Goal: Task Accomplishment & Management: Use online tool/utility

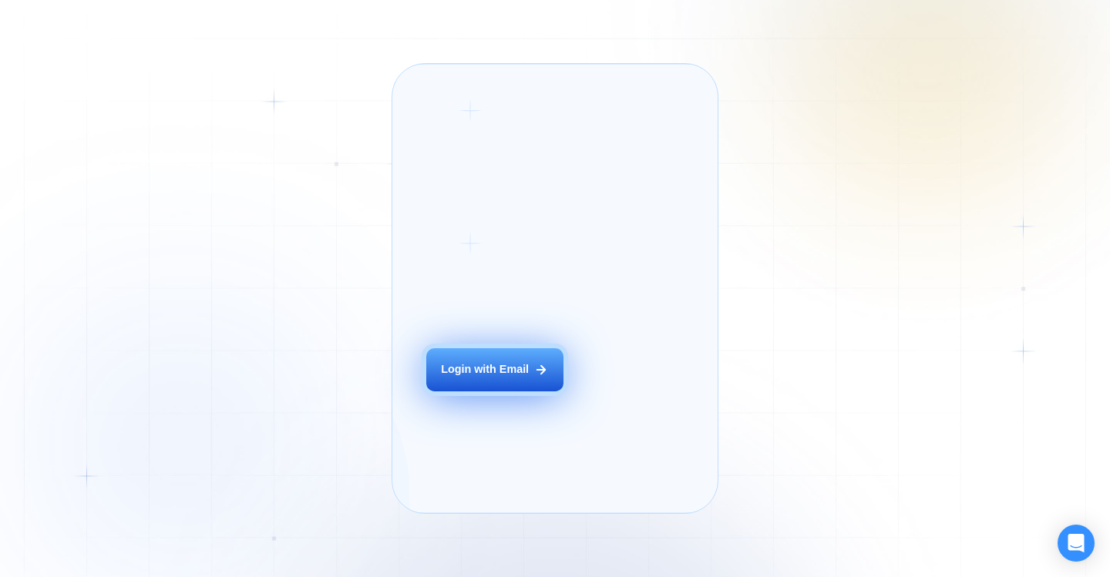
click at [491, 378] on div "Login with Email" at bounding box center [485, 369] width 88 height 15
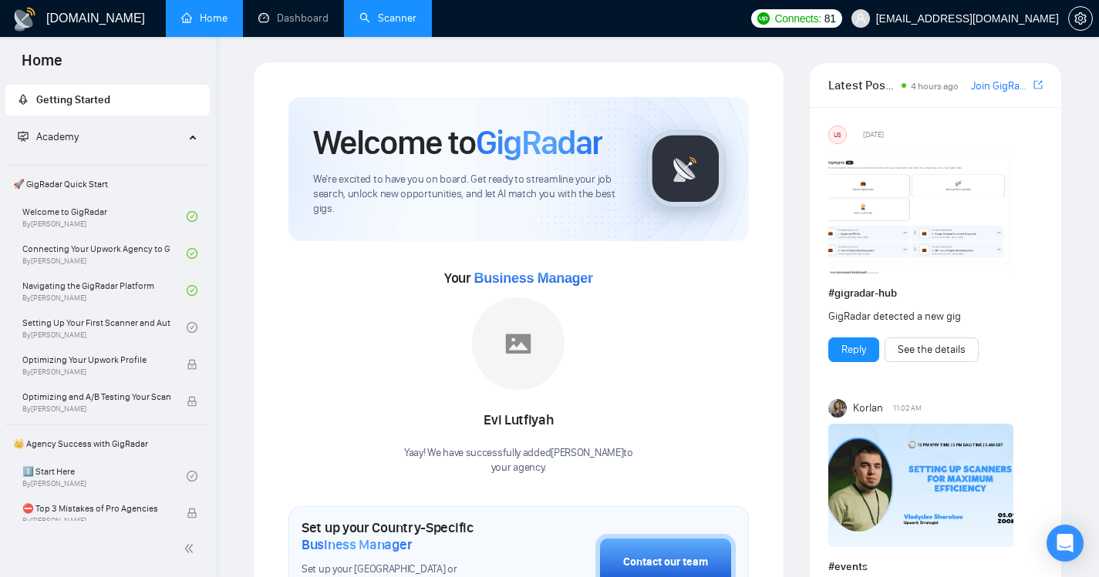
click at [389, 22] on link "Scanner" at bounding box center [387, 18] width 57 height 13
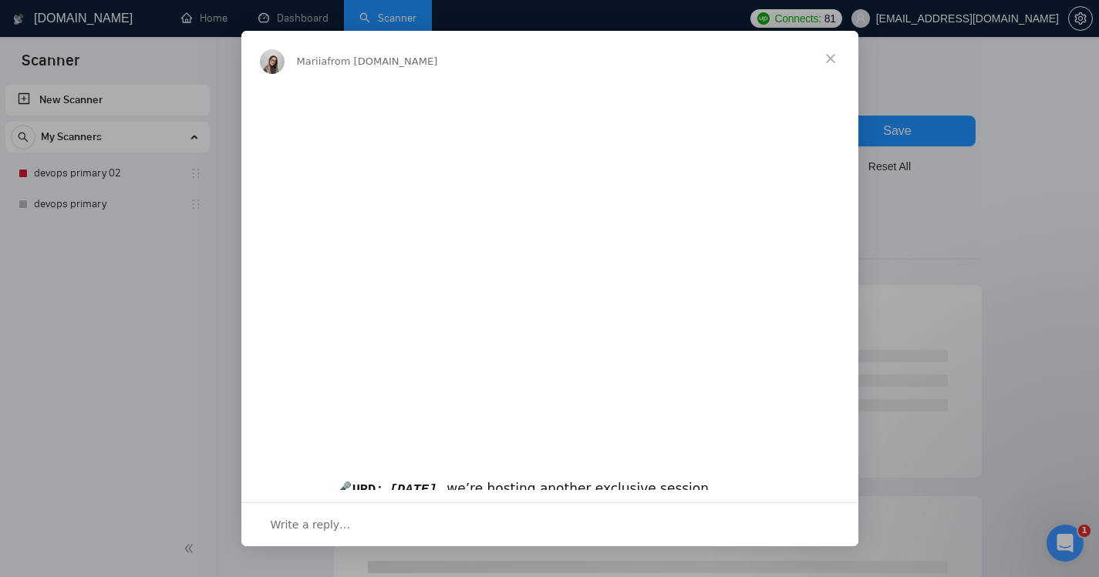
click at [826, 66] on span "Close" at bounding box center [831, 59] width 56 height 56
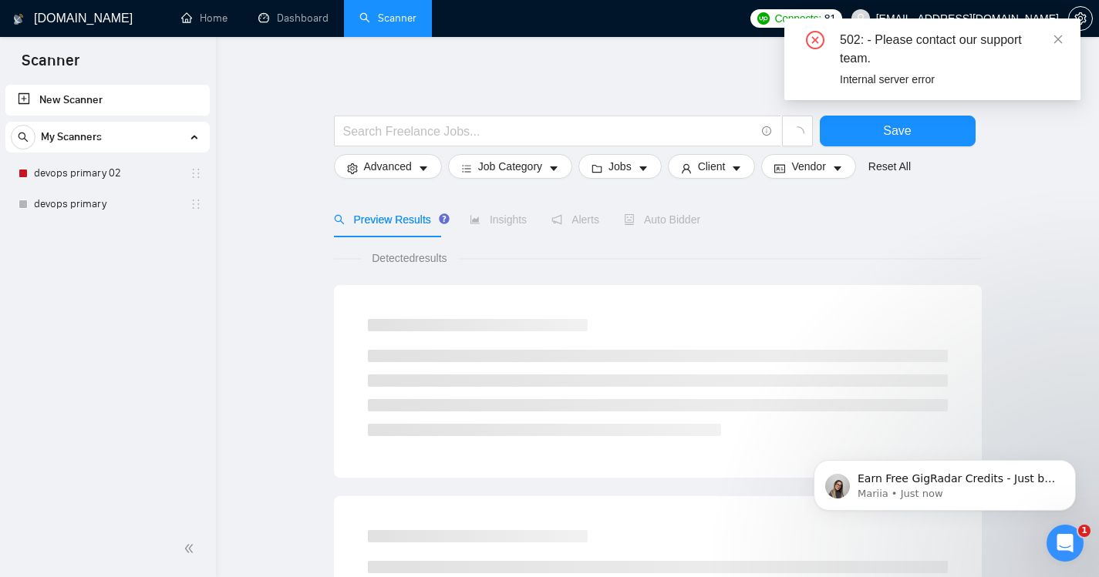
click at [1064, 33] on div "502: - Please contact our support team. Internal server error" at bounding box center [932, 60] width 296 height 82
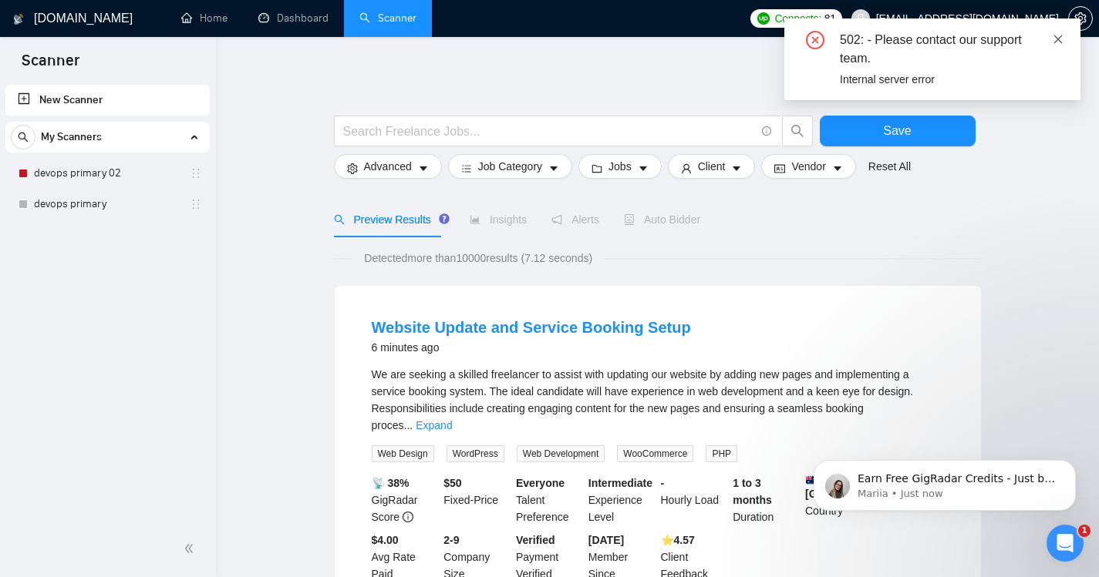
click at [1055, 37] on icon "close" at bounding box center [1058, 39] width 8 height 8
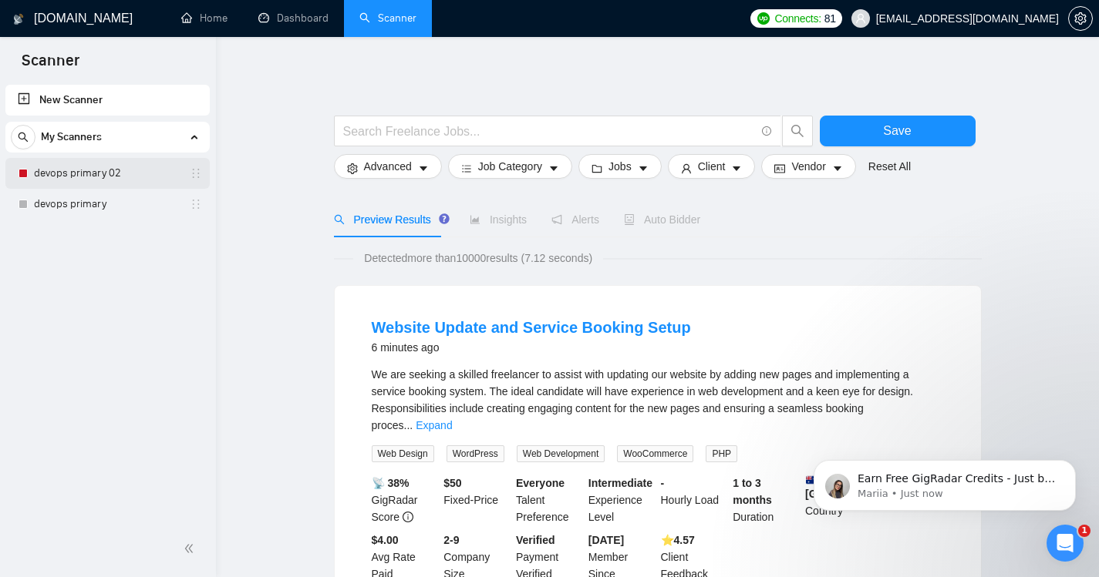
click at [77, 174] on link "devops primary 02" at bounding box center [107, 173] width 146 height 31
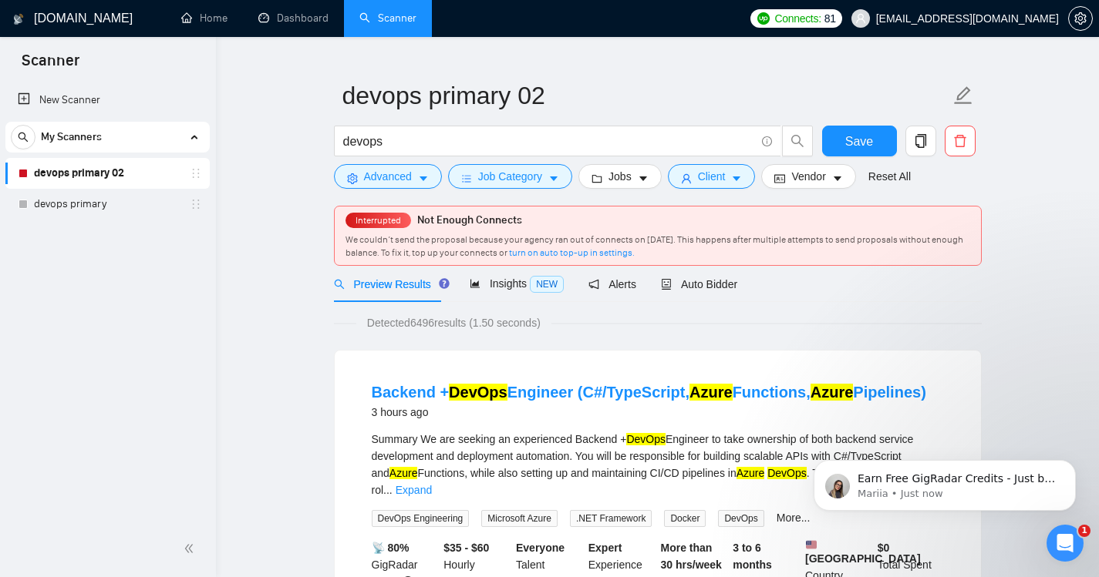
scroll to position [27, 0]
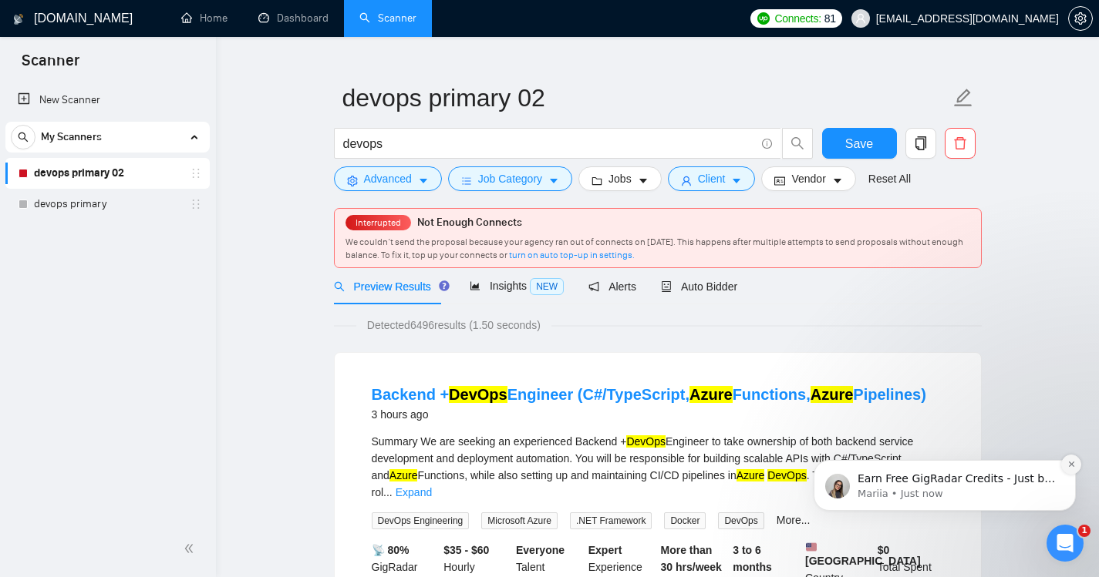
click at [1070, 464] on icon "Dismiss notification" at bounding box center [1070, 464] width 5 height 5
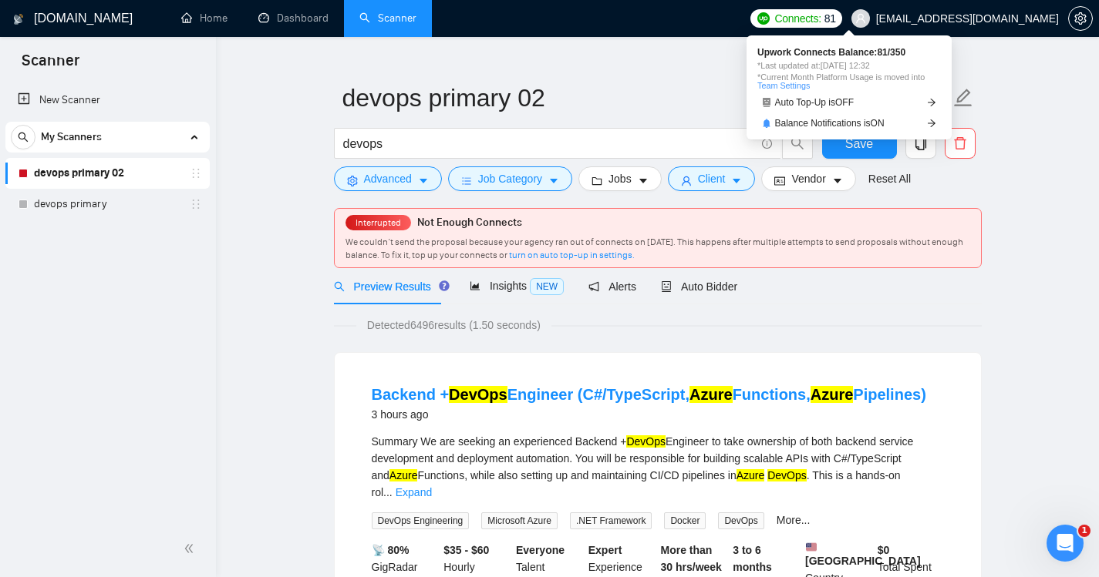
click at [836, 25] on span "81" at bounding box center [830, 18] width 12 height 17
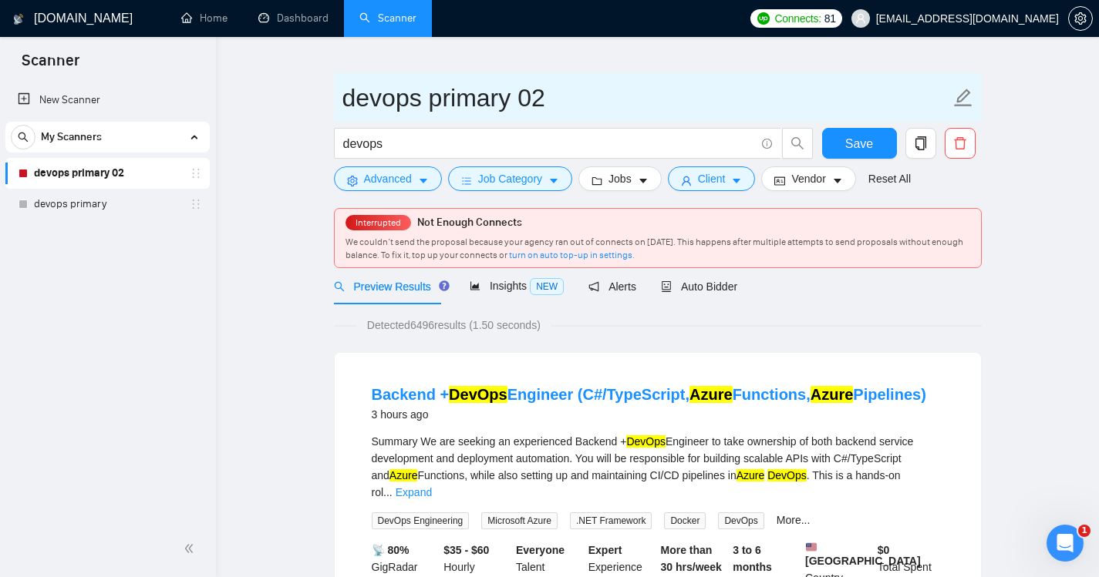
click at [665, 84] on input "devops primary 02" at bounding box center [646, 98] width 608 height 39
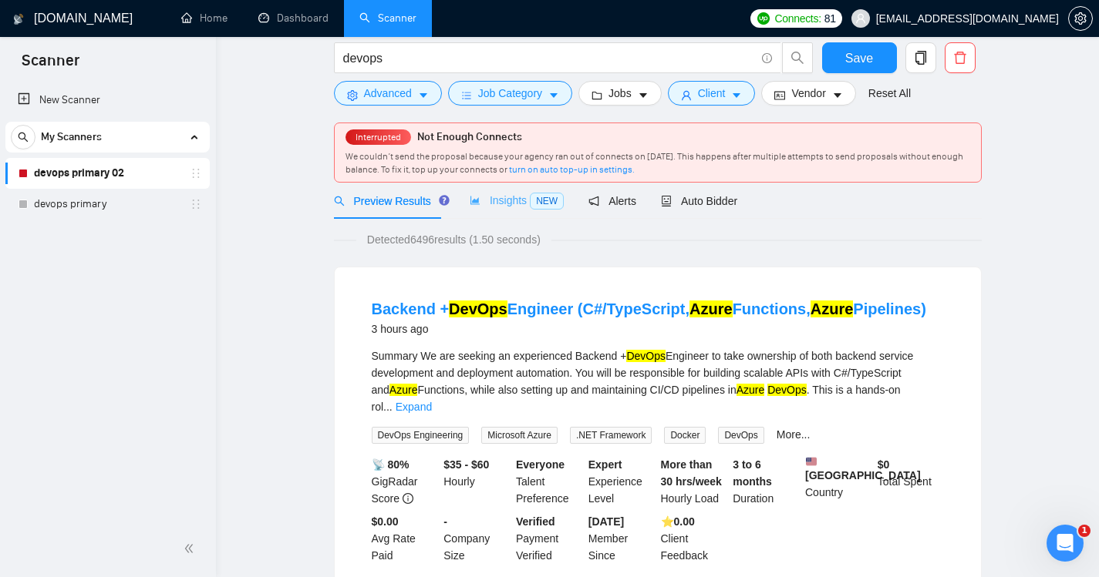
scroll to position [0, 0]
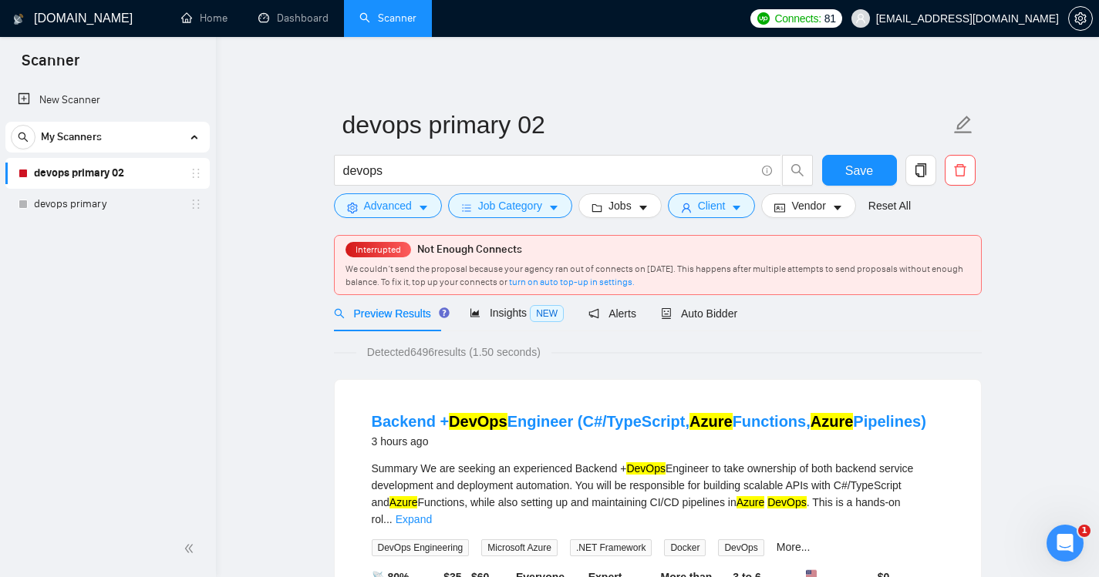
click at [209, 20] on link "Home" at bounding box center [204, 18] width 46 height 13
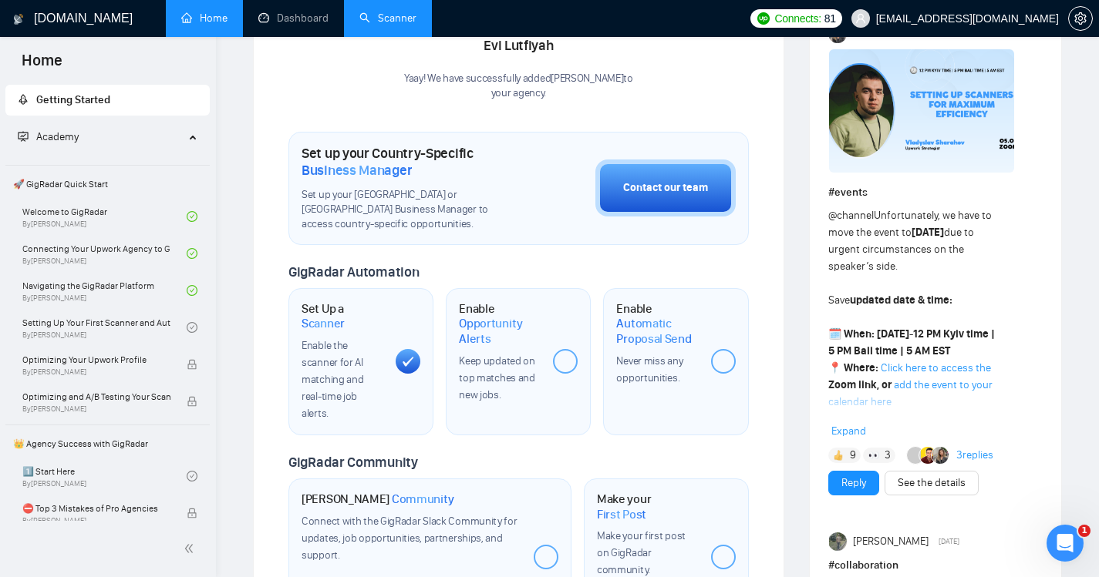
scroll to position [312, 0]
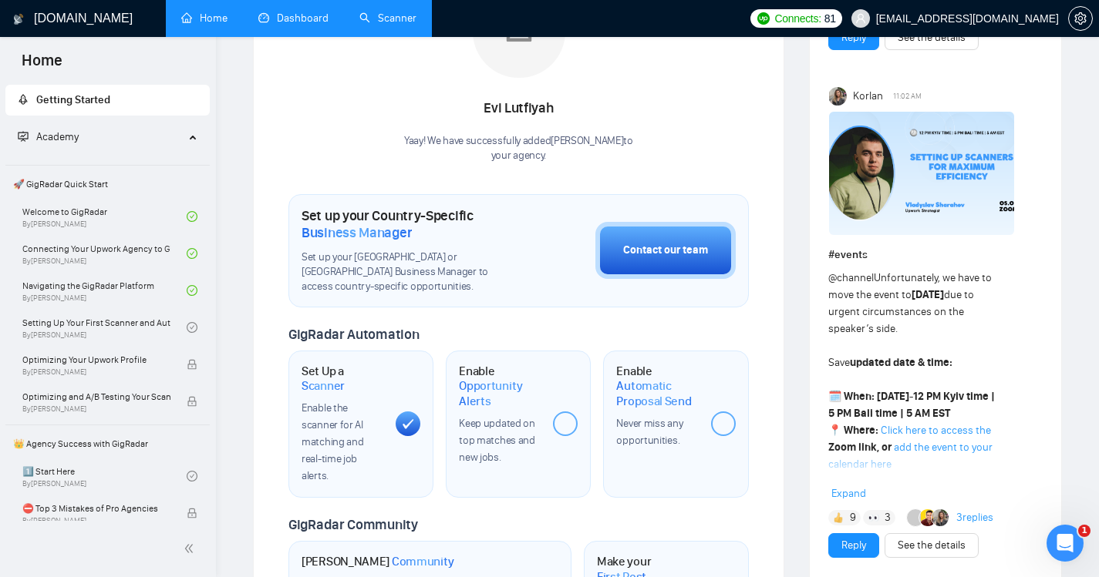
click at [307, 12] on link "Dashboard" at bounding box center [293, 18] width 70 height 13
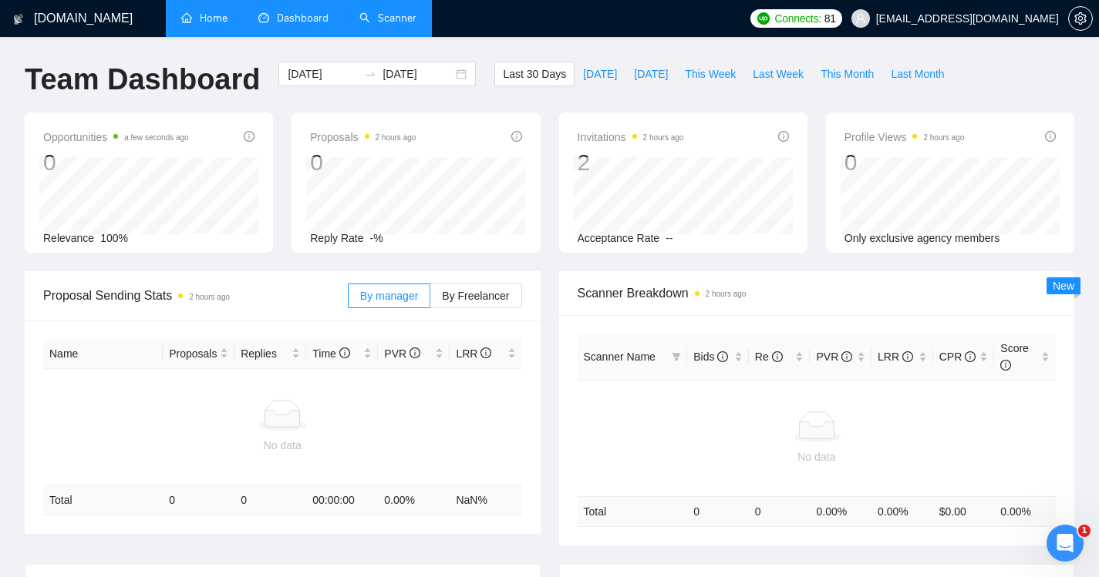
click at [387, 25] on link "Scanner" at bounding box center [387, 18] width 57 height 13
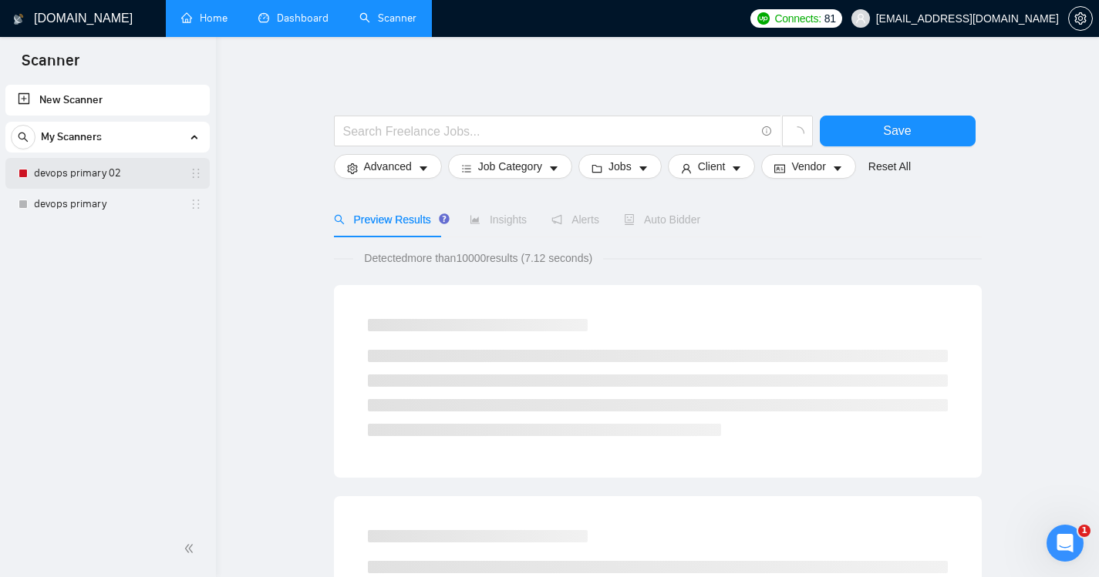
click at [123, 173] on link "devops primary 02" at bounding box center [107, 173] width 146 height 31
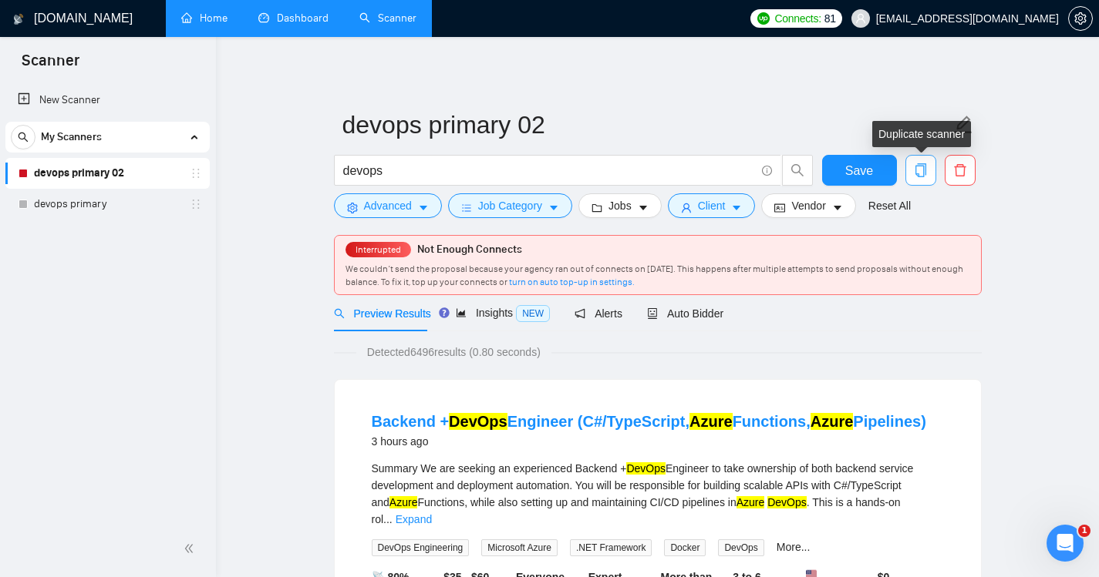
click at [923, 174] on icon "copy" at bounding box center [919, 170] width 11 height 14
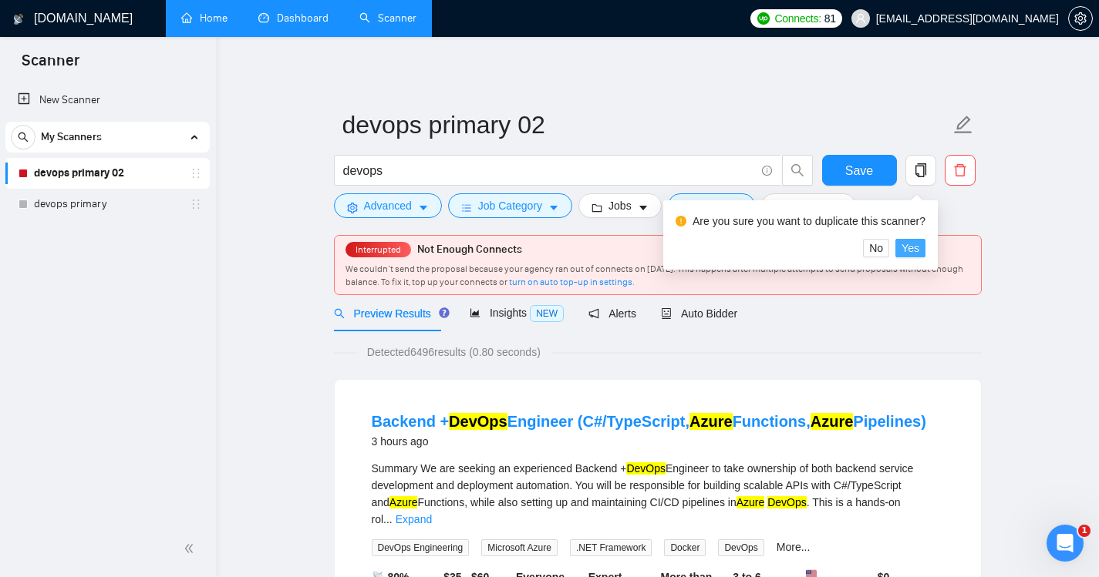
click at [913, 253] on span "Yes" at bounding box center [910, 248] width 18 height 17
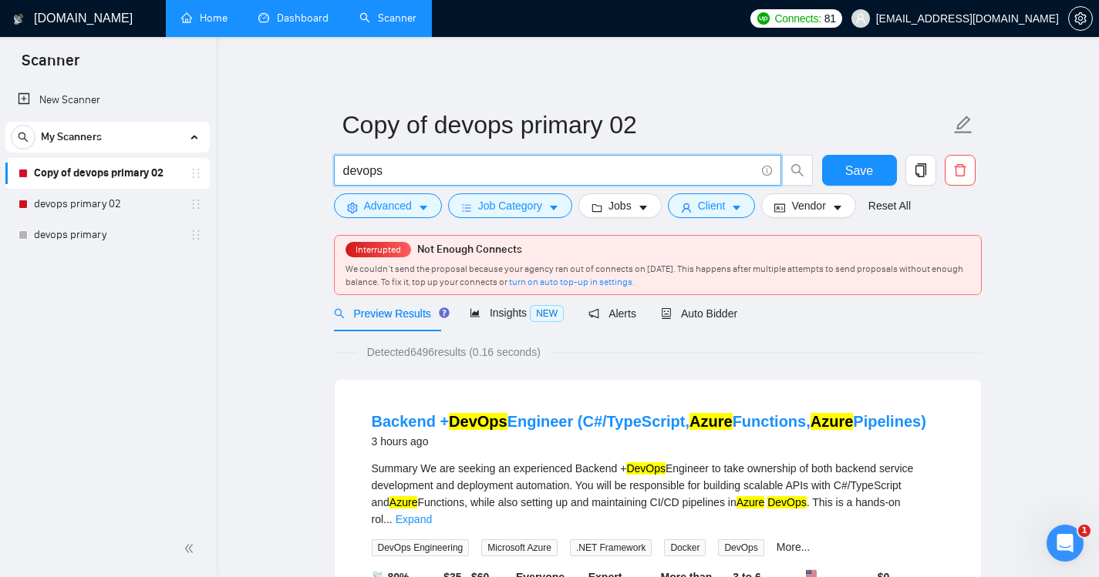
drag, startPoint x: 390, startPoint y: 170, endPoint x: 338, endPoint y: 167, distance: 52.5
click at [338, 167] on span "devops" at bounding box center [557, 170] width 447 height 31
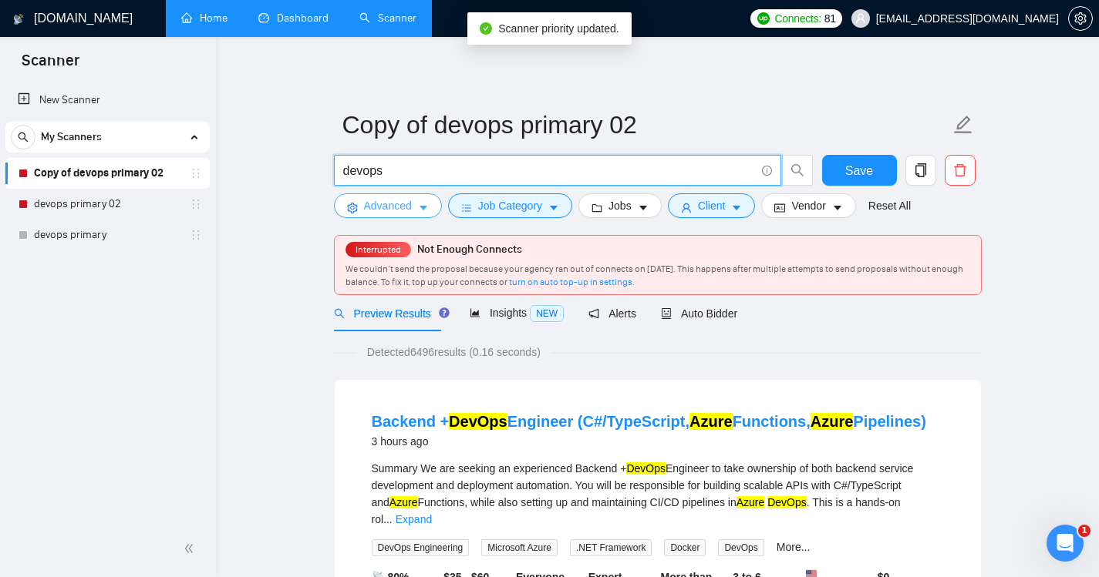
click at [380, 209] on span "Advanced" at bounding box center [388, 205] width 48 height 17
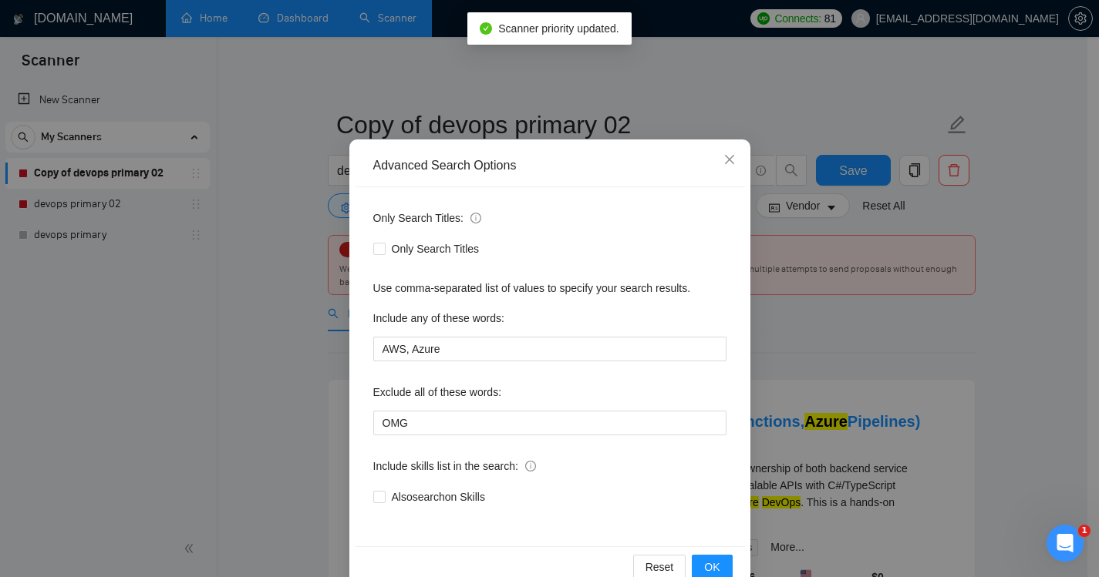
scroll to position [62, 0]
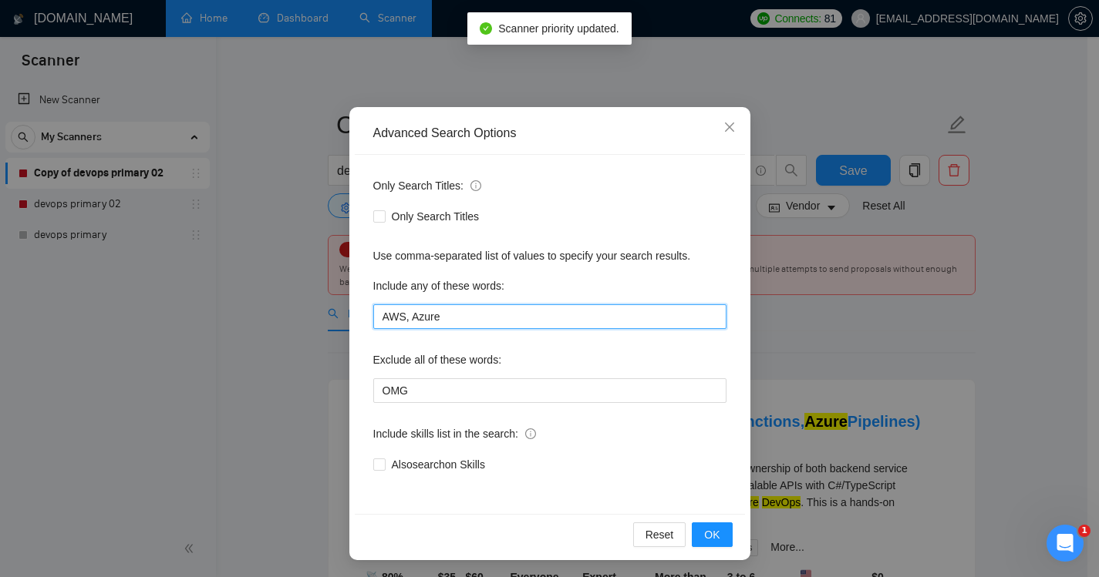
click at [441, 320] on input "AWS, Azure" at bounding box center [549, 317] width 353 height 25
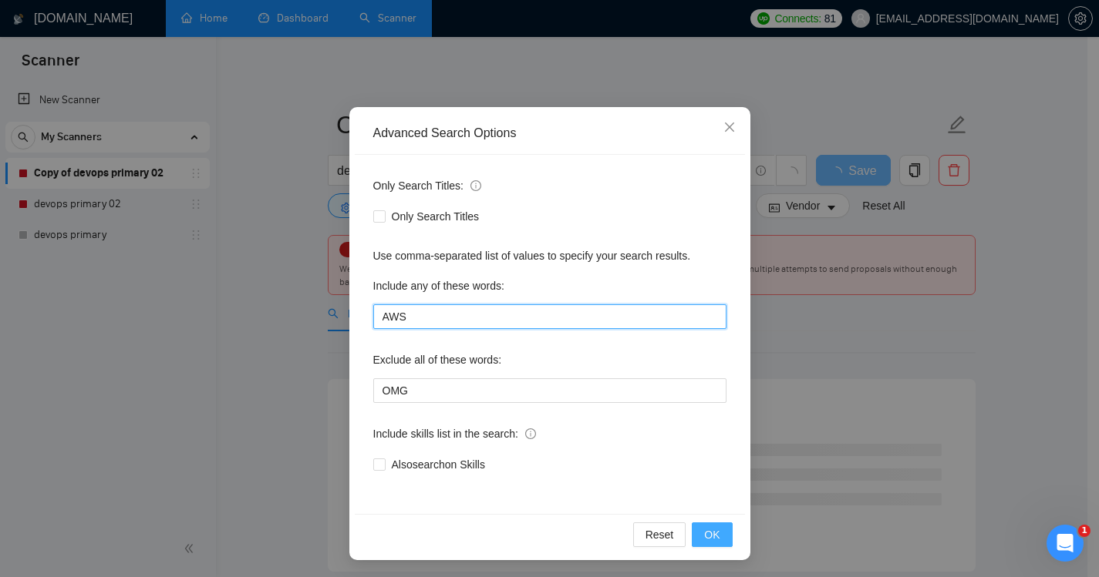
type input "AWS"
click at [705, 537] on span "OK" at bounding box center [711, 535] width 15 height 17
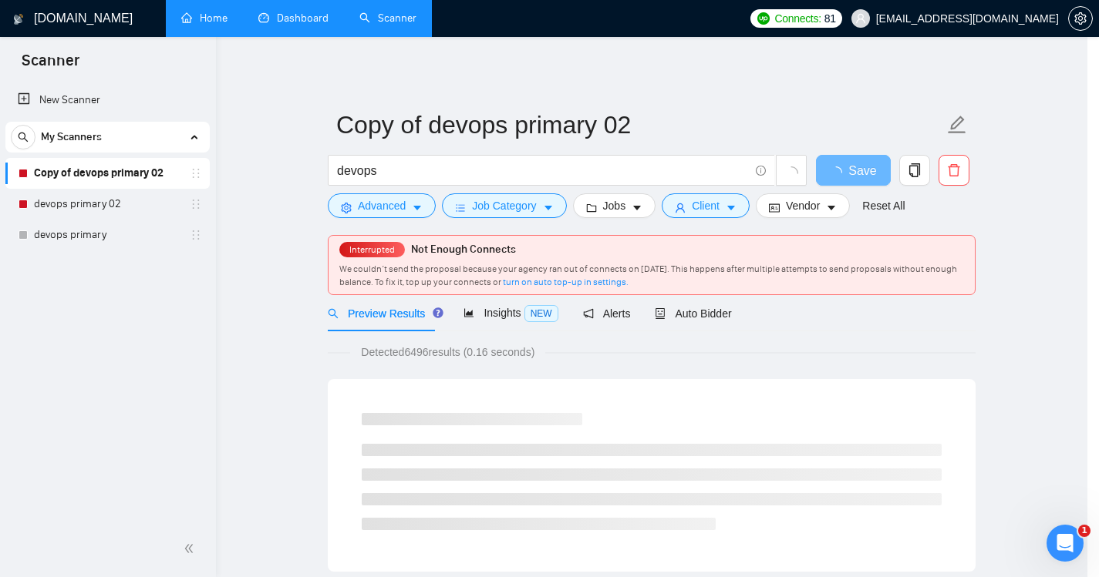
scroll to position [0, 0]
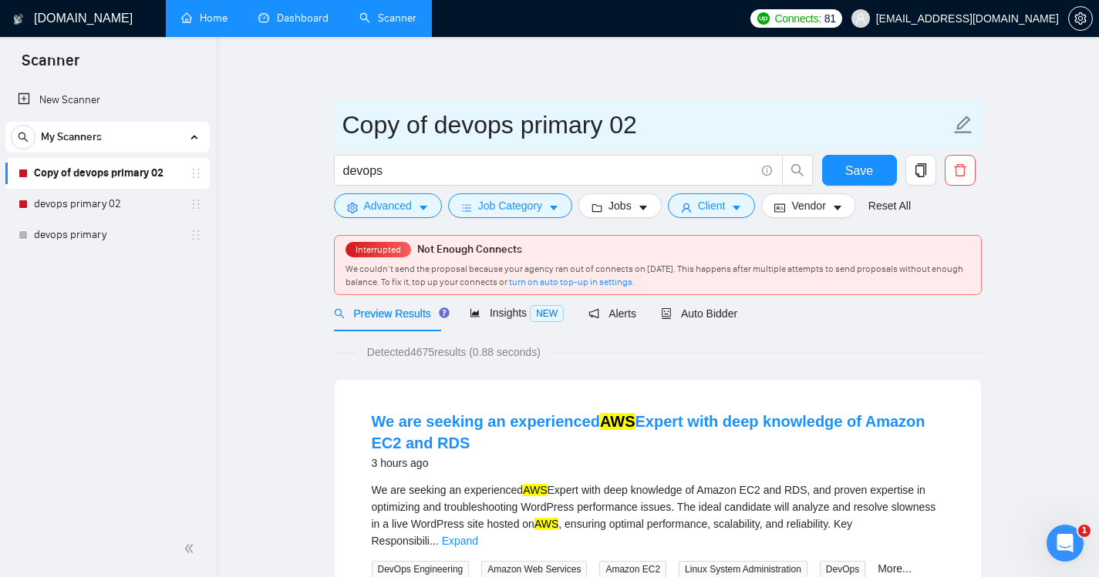
click at [959, 128] on icon "edit" at bounding box center [963, 125] width 18 height 18
type input "devops AWS"
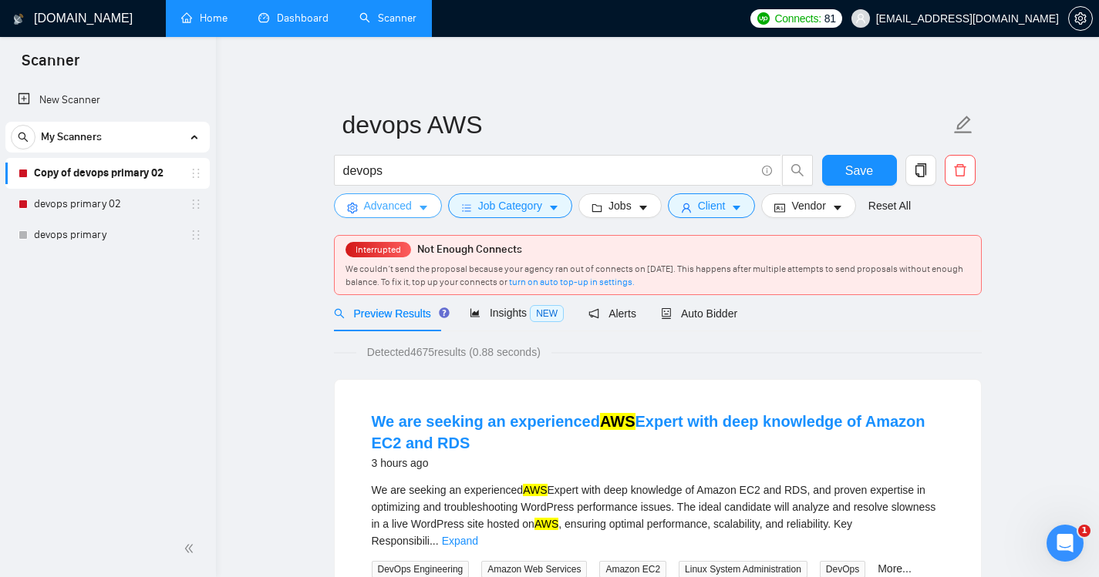
click at [379, 207] on span "Advanced" at bounding box center [388, 205] width 48 height 17
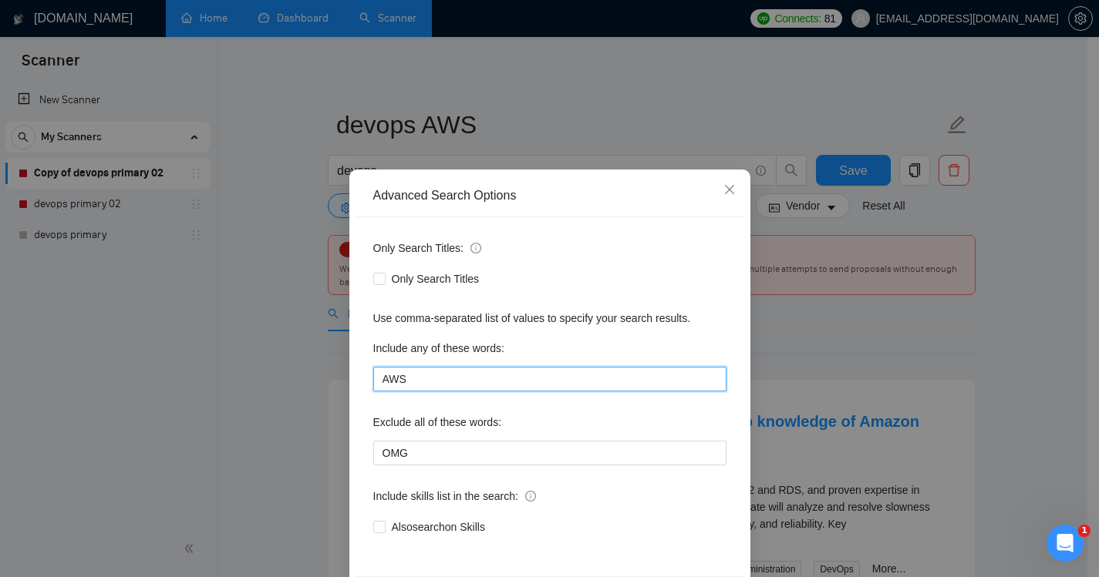
click at [416, 382] on input "AWS" at bounding box center [549, 379] width 353 height 25
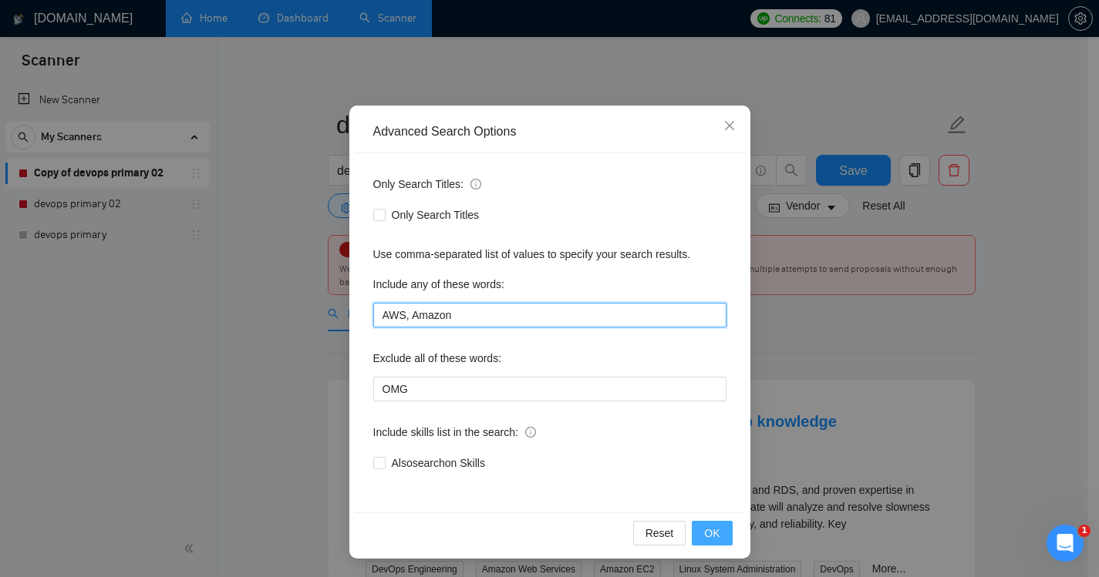
type input "AWS, Amazon"
click at [716, 537] on button "OK" at bounding box center [712, 533] width 40 height 25
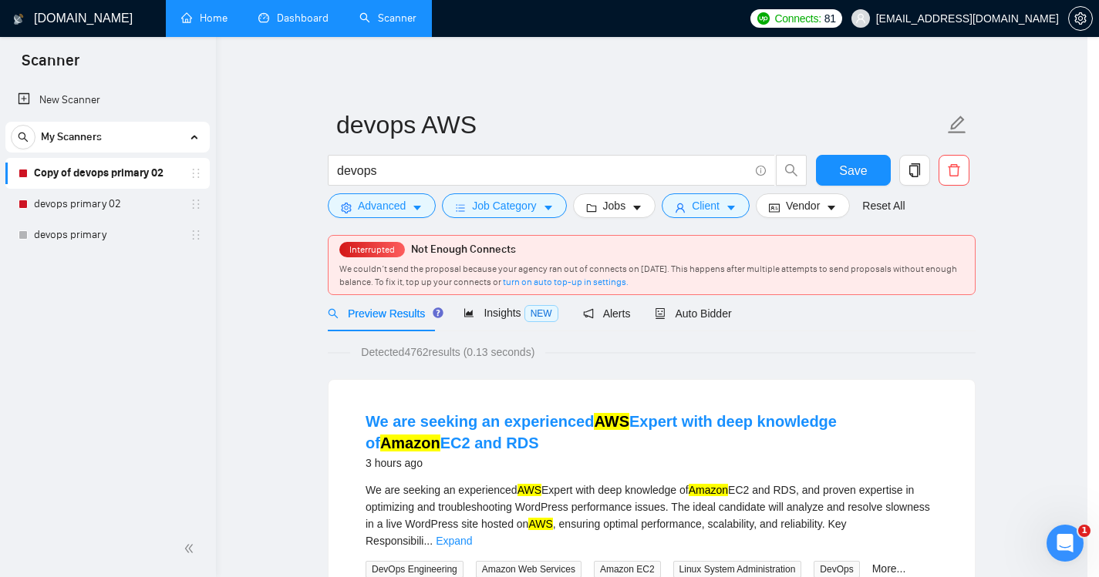
scroll to position [0, 0]
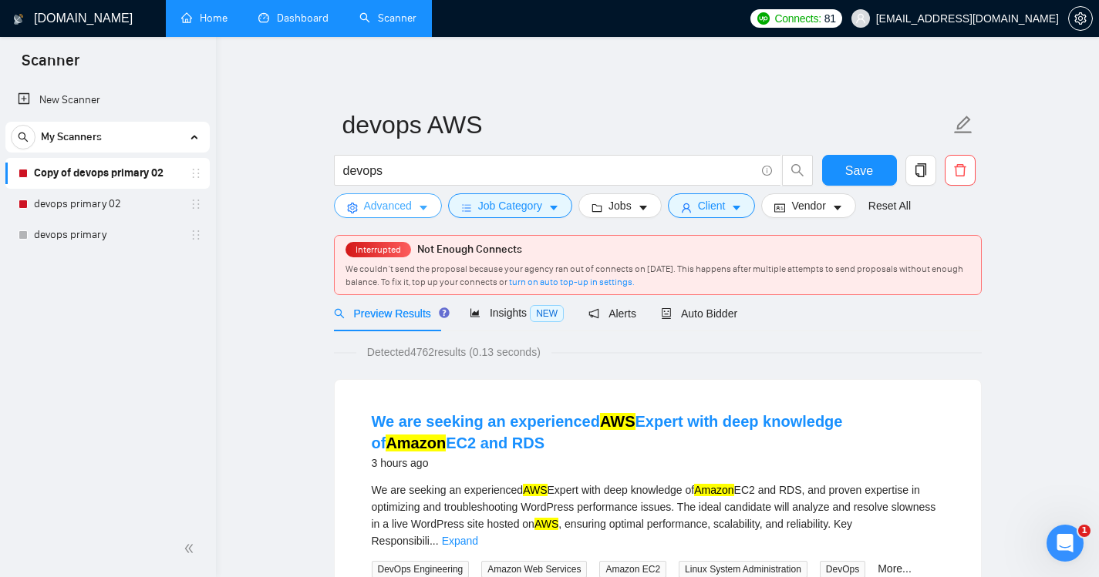
click at [377, 207] on span "Advanced" at bounding box center [388, 205] width 48 height 17
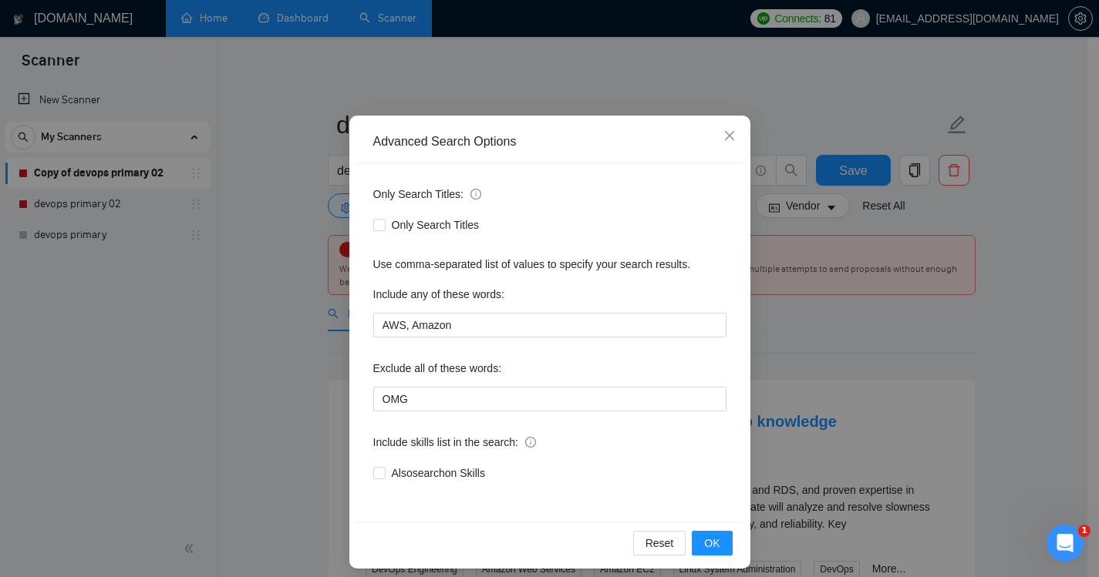
scroll to position [64, 0]
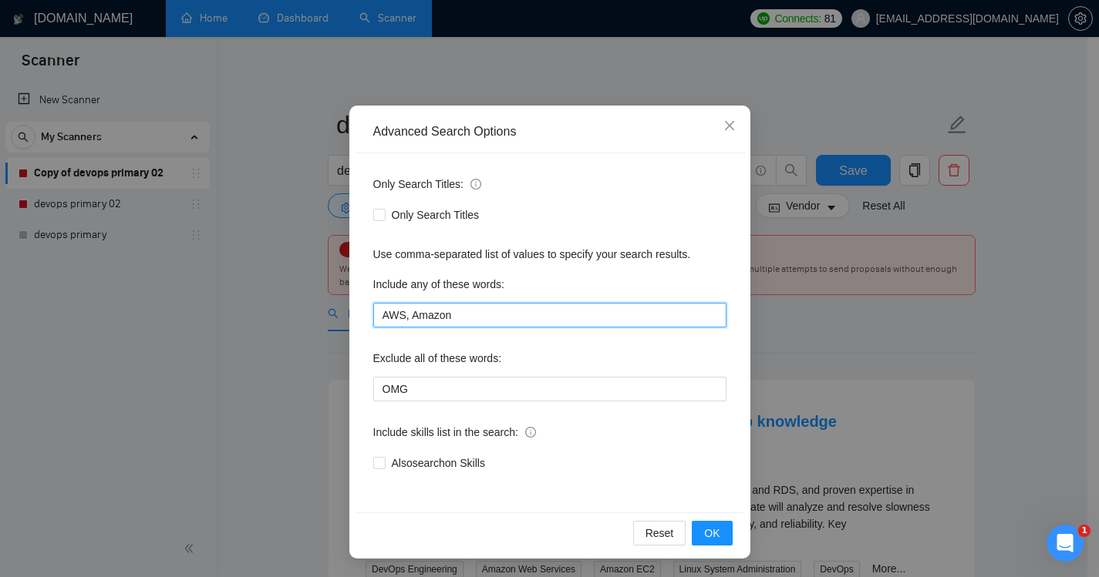
click at [448, 312] on input "AWS, Amazon" at bounding box center [549, 315] width 353 height 25
click at [723, 122] on icon "close" at bounding box center [729, 125] width 12 height 12
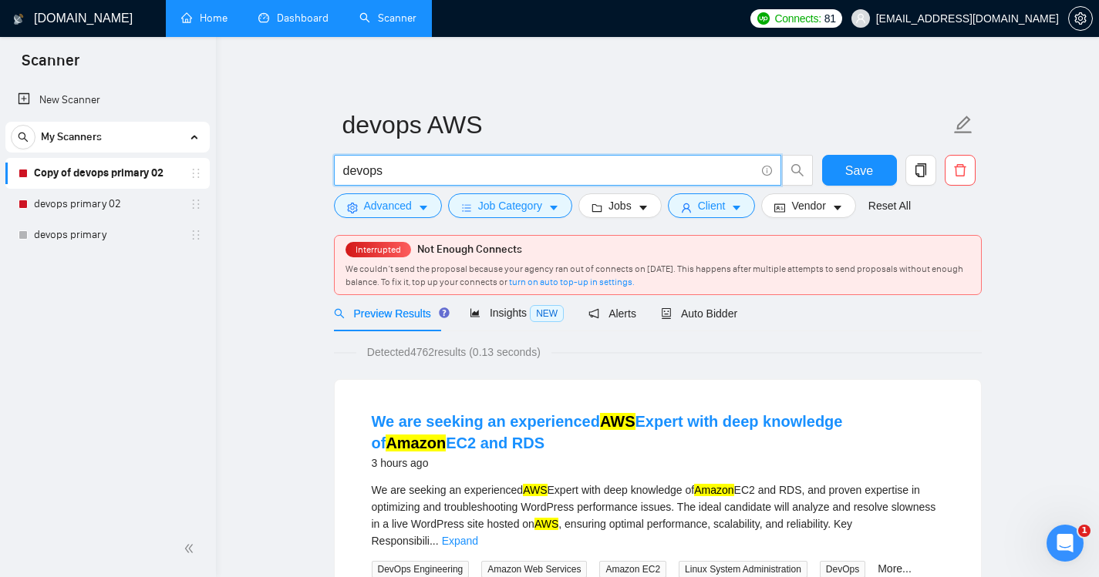
click at [432, 170] on input "devops" at bounding box center [549, 170] width 412 height 19
type input "devops || AWS"
click at [500, 311] on span "Insights NEW" at bounding box center [517, 313] width 94 height 12
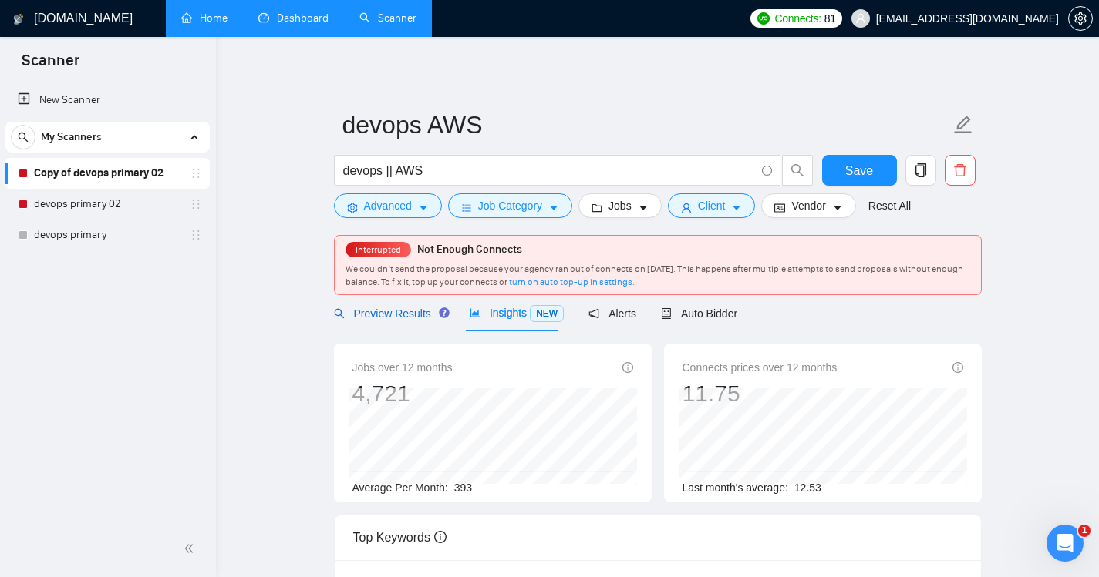
click at [382, 320] on span "Preview Results" at bounding box center [389, 314] width 111 height 12
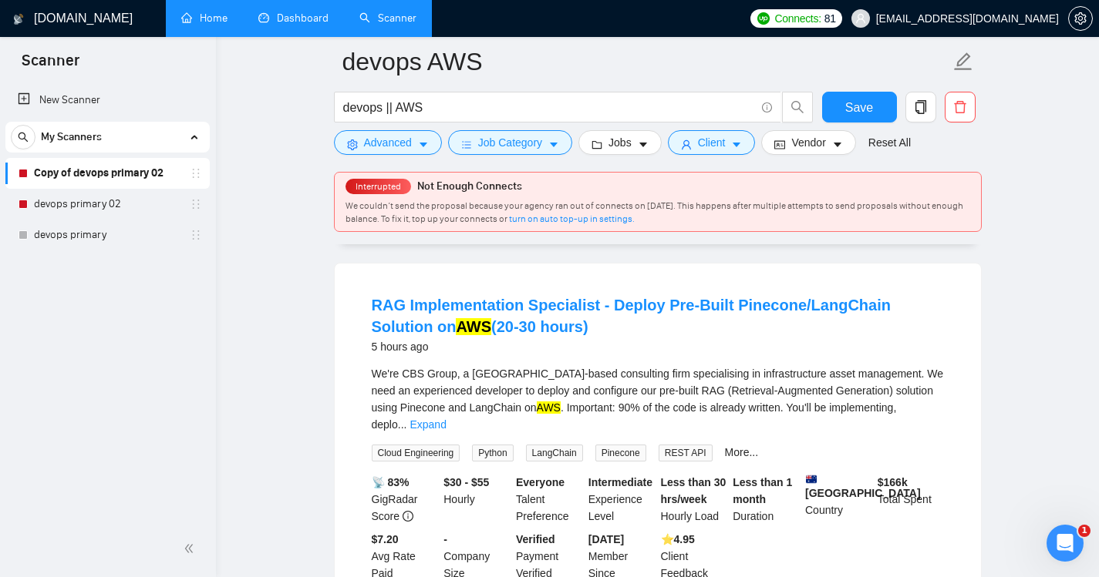
scroll to position [813, 0]
click at [420, 146] on icon "caret-down" at bounding box center [423, 145] width 8 height 5
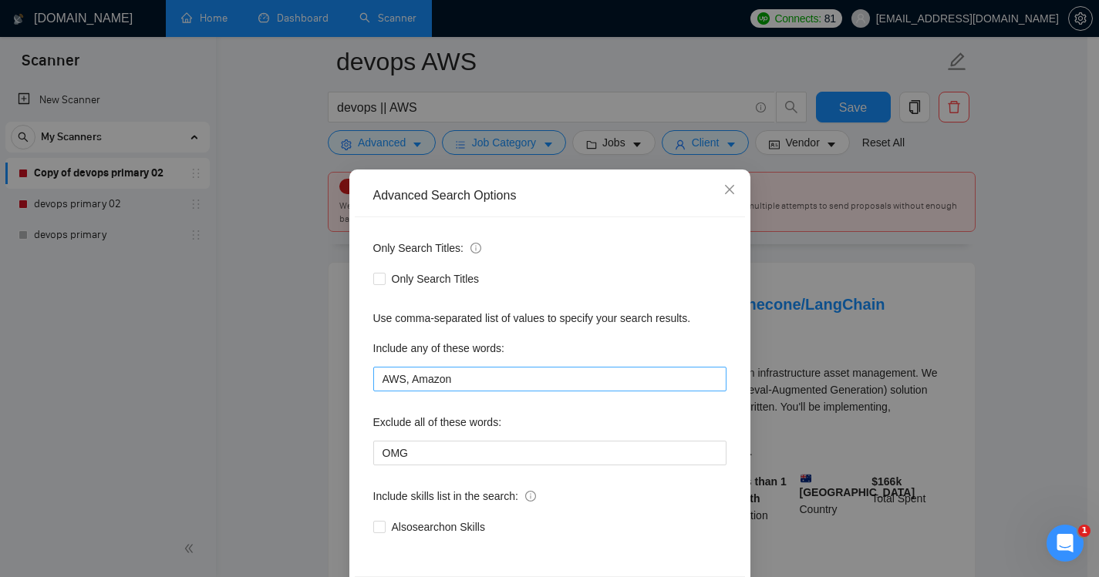
scroll to position [64, 0]
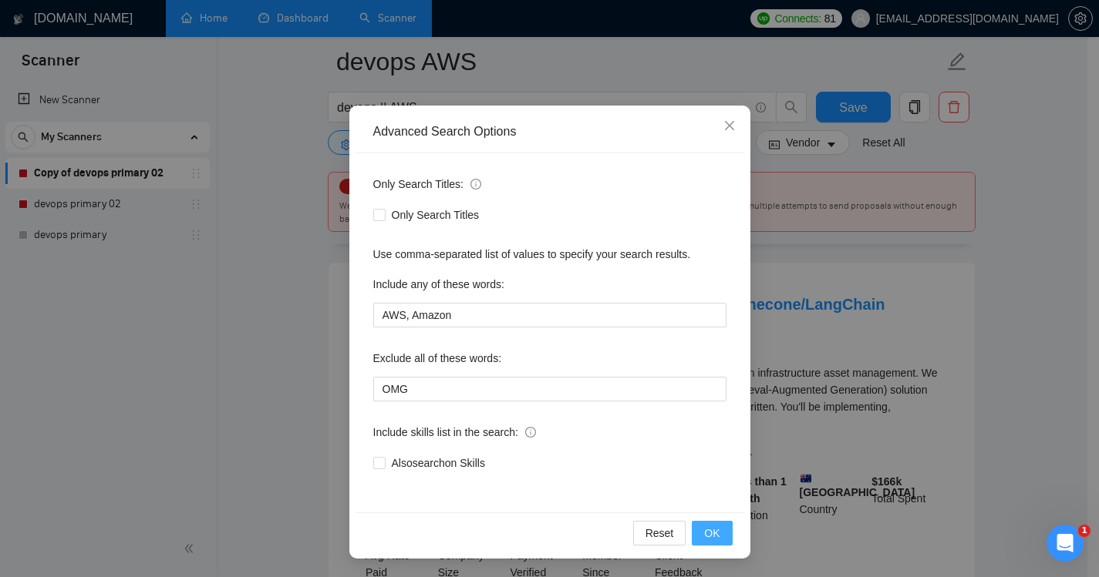
click at [708, 530] on span "OK" at bounding box center [711, 533] width 15 height 17
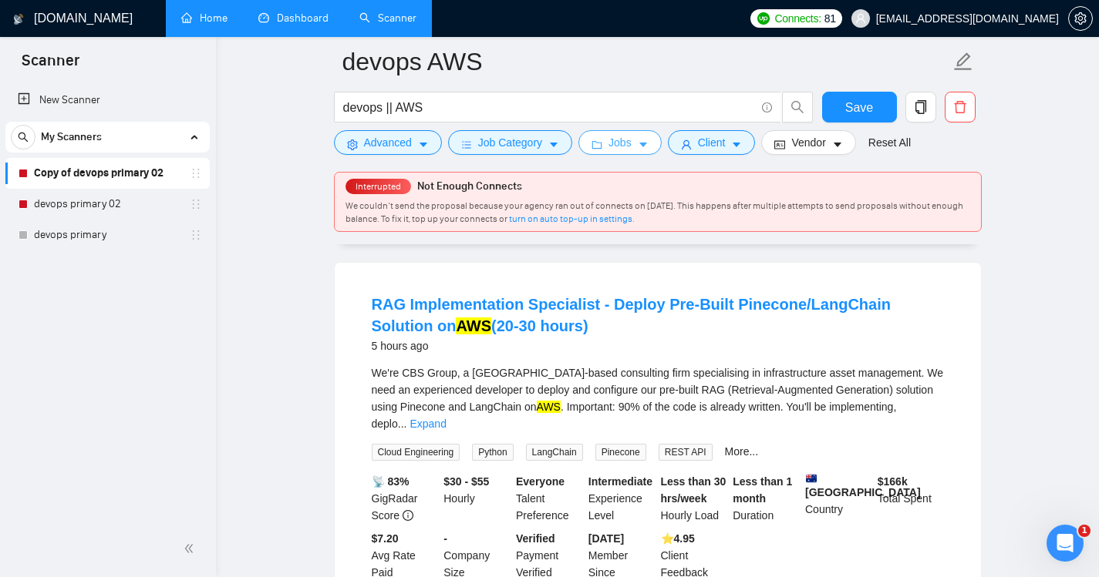
click at [619, 149] on span "Jobs" at bounding box center [619, 142] width 23 height 17
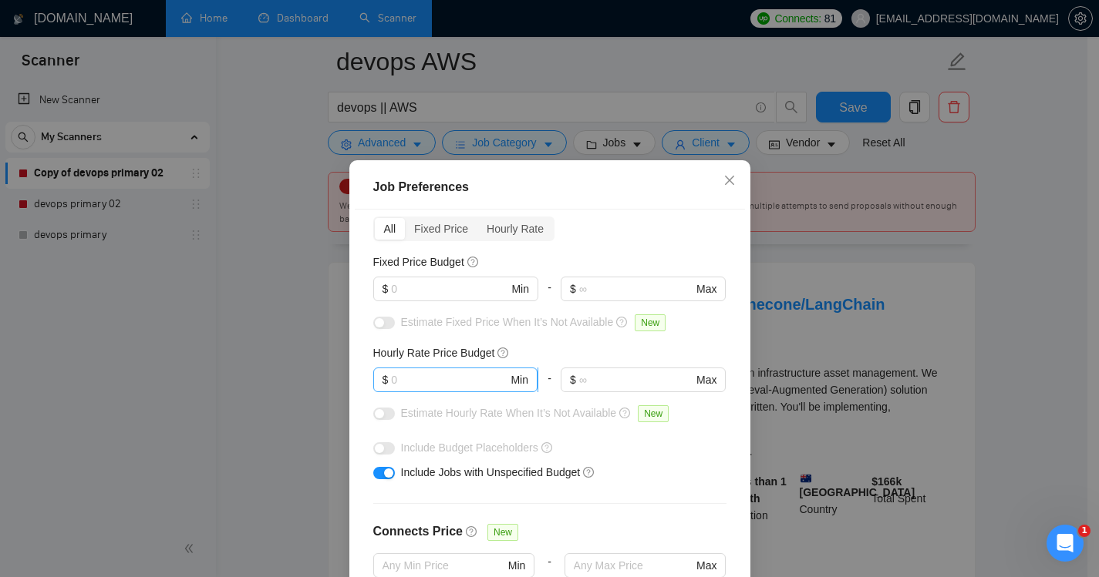
scroll to position [66, 0]
click at [510, 236] on div "Hourly Rate" at bounding box center [515, 228] width 76 height 22
click at [477, 217] on input "Hourly Rate" at bounding box center [477, 217] width 0 height 0
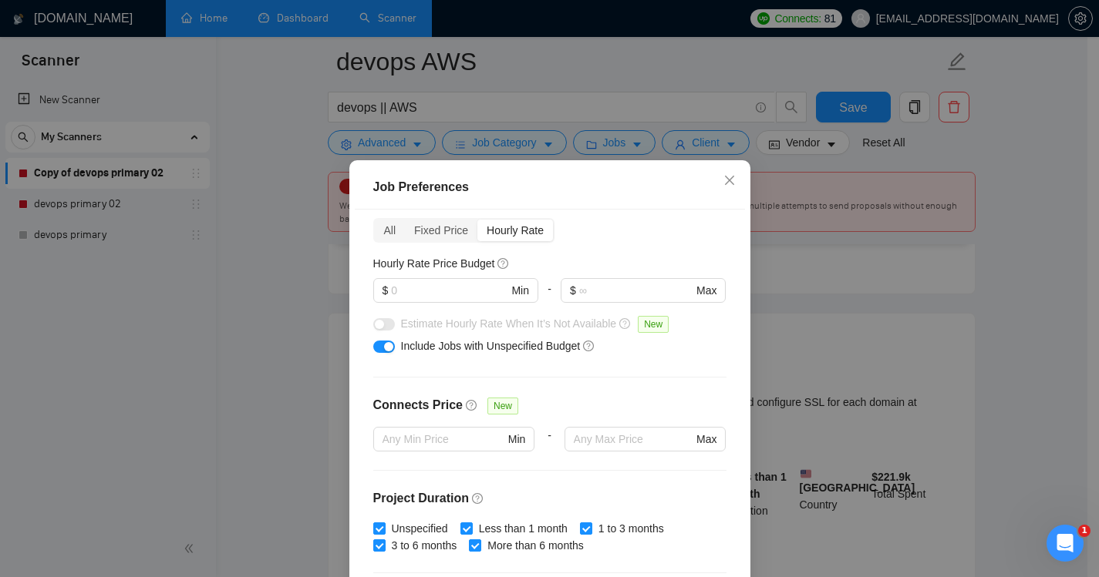
scroll to position [62, 0]
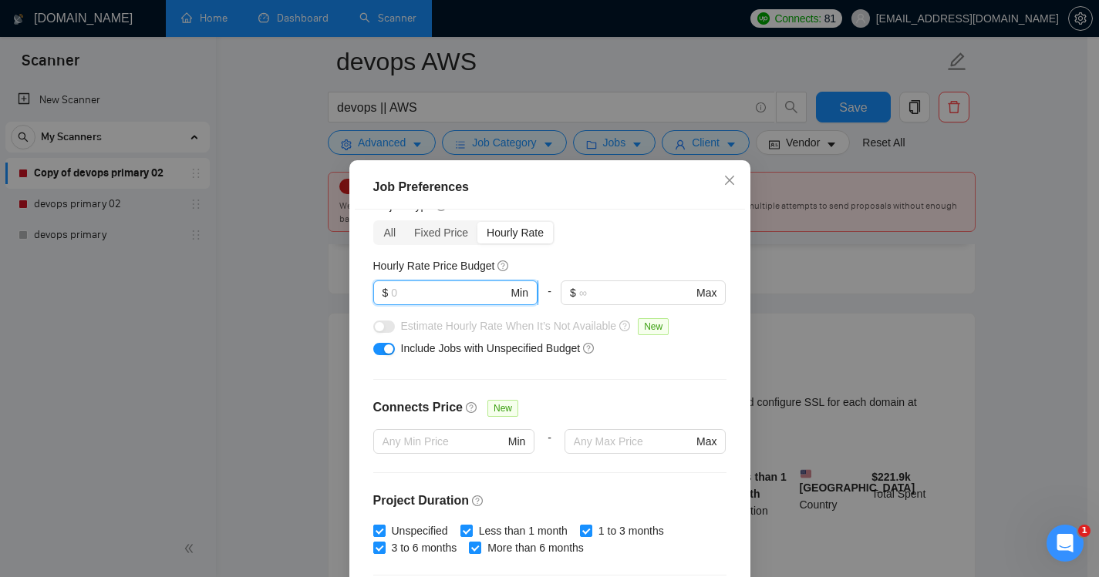
click at [415, 290] on input "text" at bounding box center [449, 292] width 116 height 17
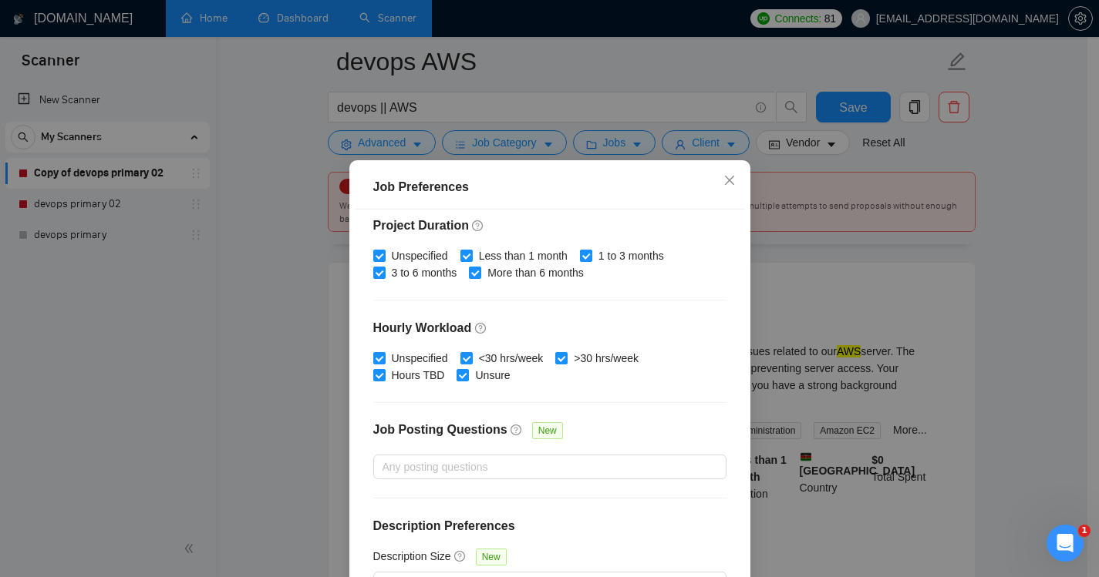
scroll to position [104, 0]
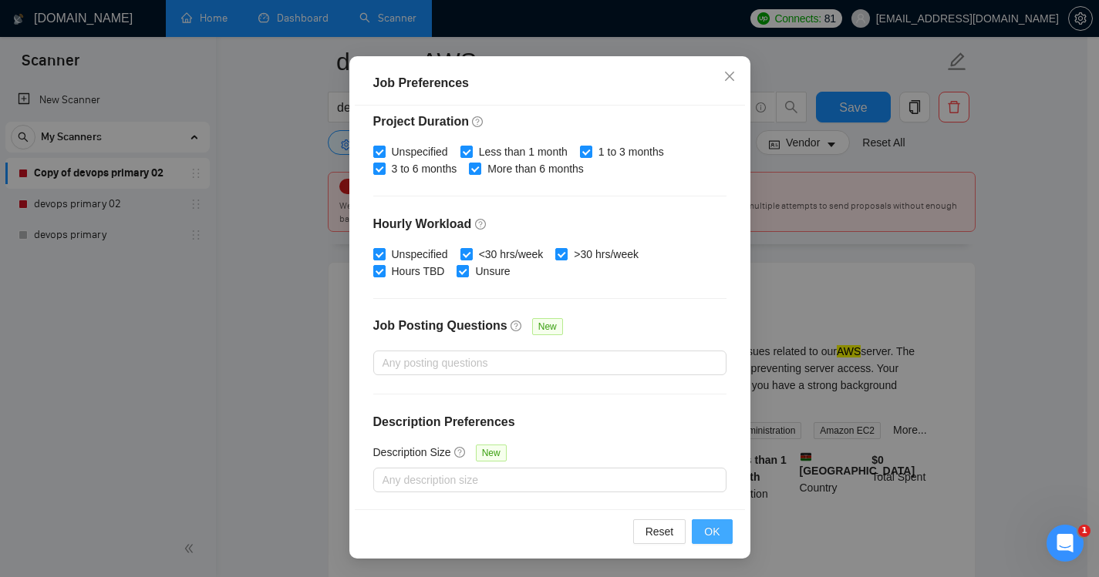
click at [715, 529] on button "OK" at bounding box center [712, 532] width 40 height 25
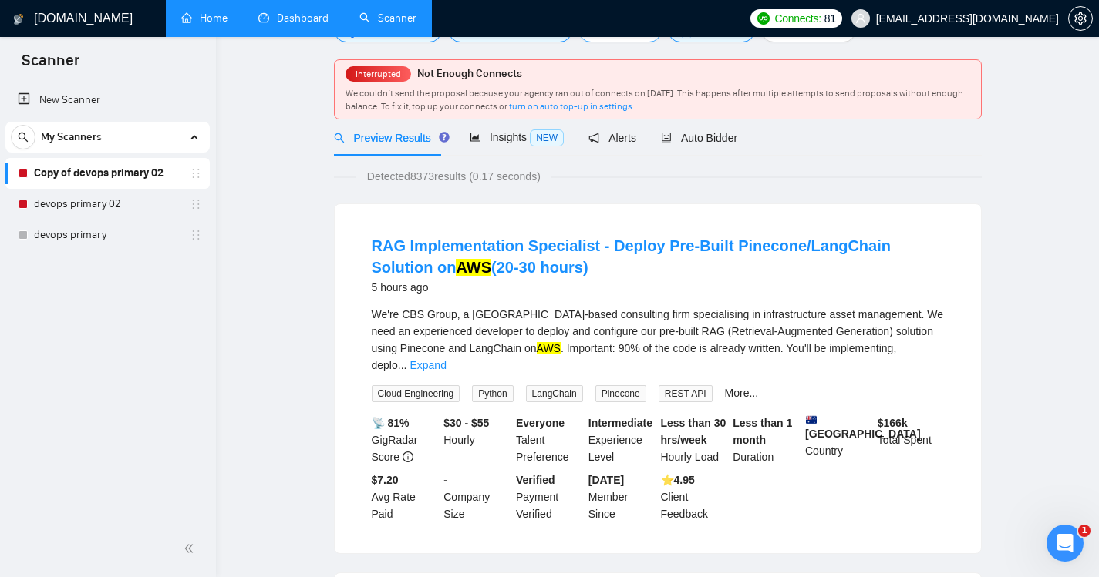
scroll to position [0, 0]
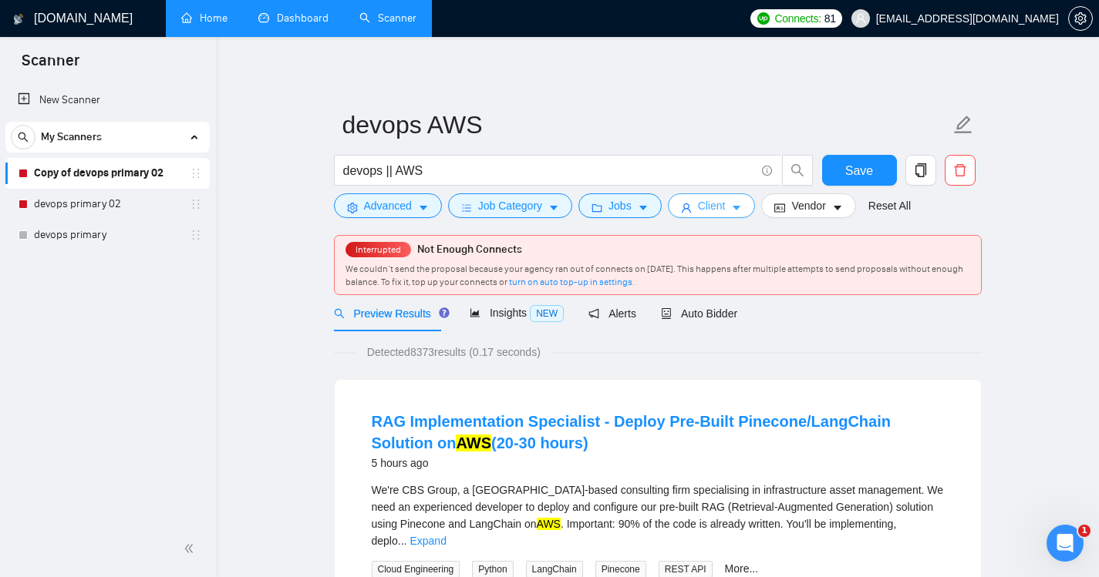
click at [710, 204] on span "Client" at bounding box center [712, 205] width 28 height 17
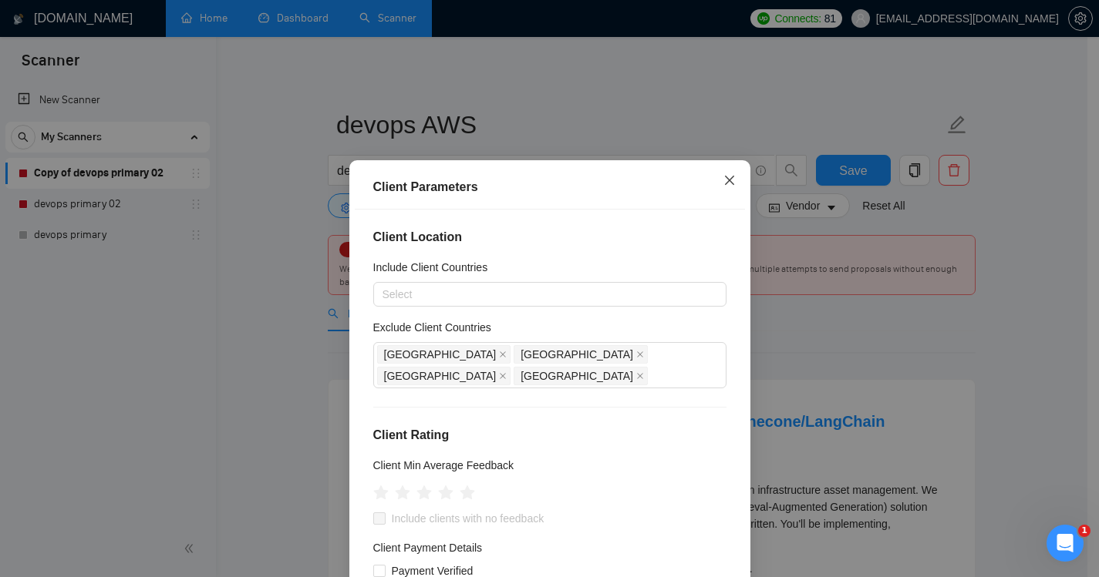
click at [726, 180] on icon "close" at bounding box center [729, 180] width 12 height 12
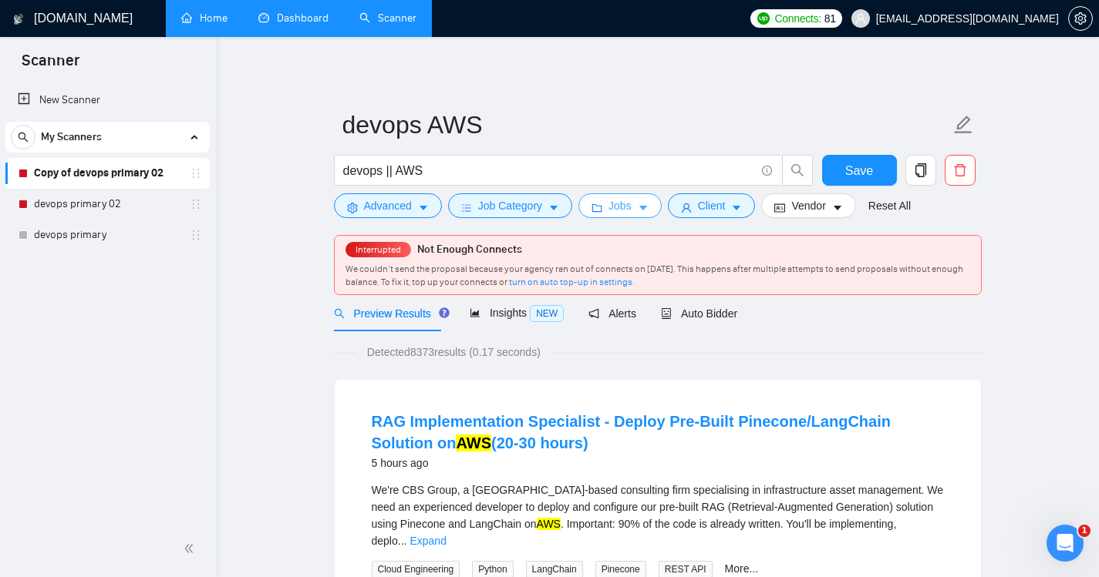
click at [626, 205] on span "Jobs" at bounding box center [619, 205] width 23 height 17
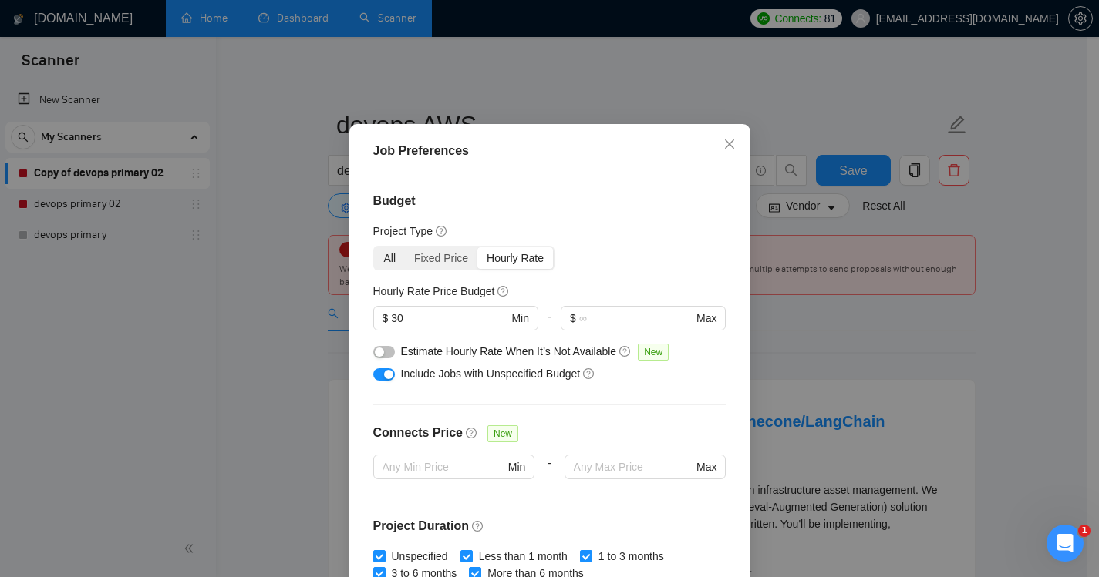
click at [389, 269] on div "All" at bounding box center [390, 258] width 31 height 22
click at [375, 247] on input "All" at bounding box center [375, 247] width 0 height 0
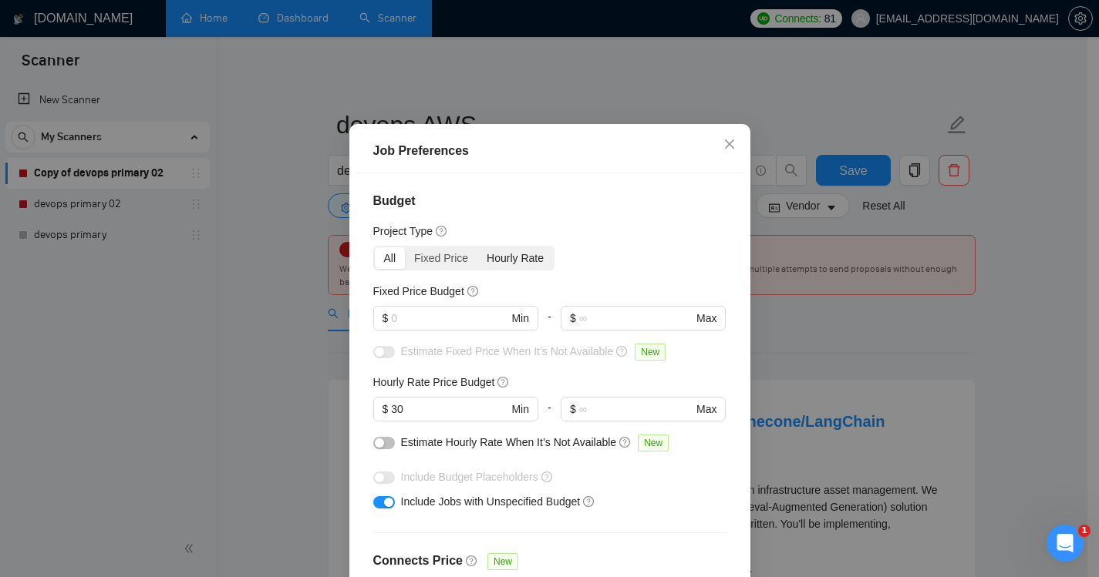
click at [512, 269] on div "Hourly Rate" at bounding box center [515, 258] width 76 height 22
click at [477, 247] on input "Hourly Rate" at bounding box center [477, 247] width 0 height 0
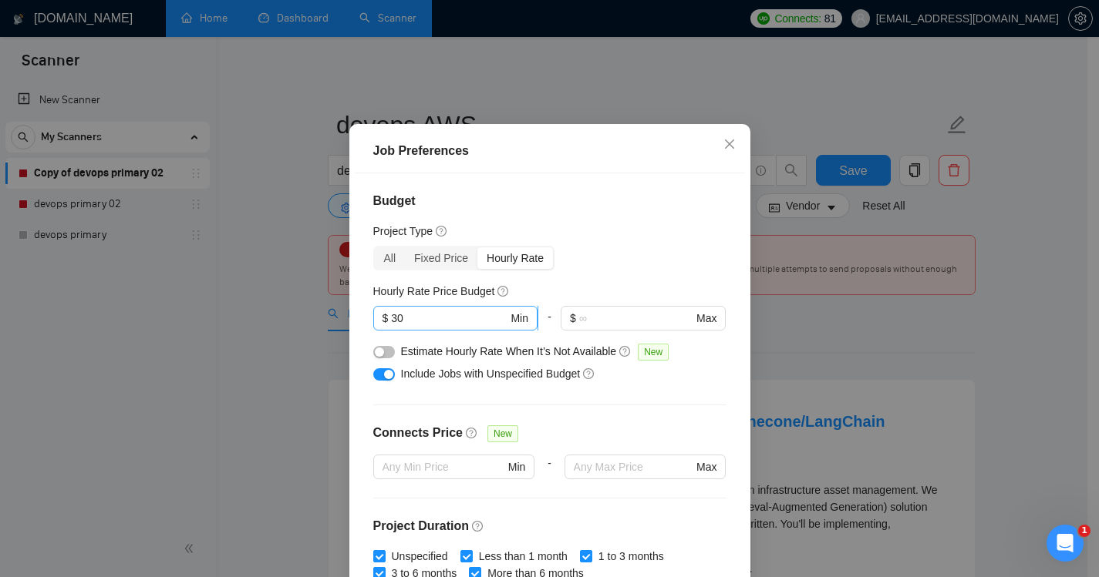
click at [407, 327] on input "30" at bounding box center [449, 318] width 116 height 17
type input "3"
click at [615, 317] on div "Budget Project Type All Fixed Price Hourly Rate Fixed Price Budget $ Min - $ Ma…" at bounding box center [550, 375] width 390 height 404
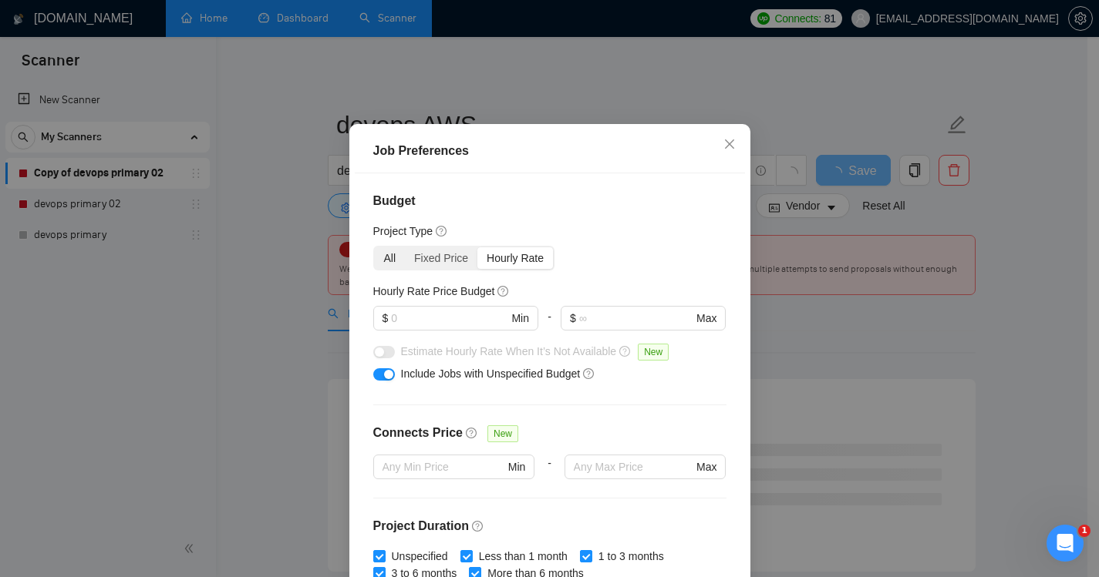
click at [389, 269] on div "All" at bounding box center [390, 258] width 31 height 22
click at [375, 247] on input "All" at bounding box center [375, 247] width 0 height 0
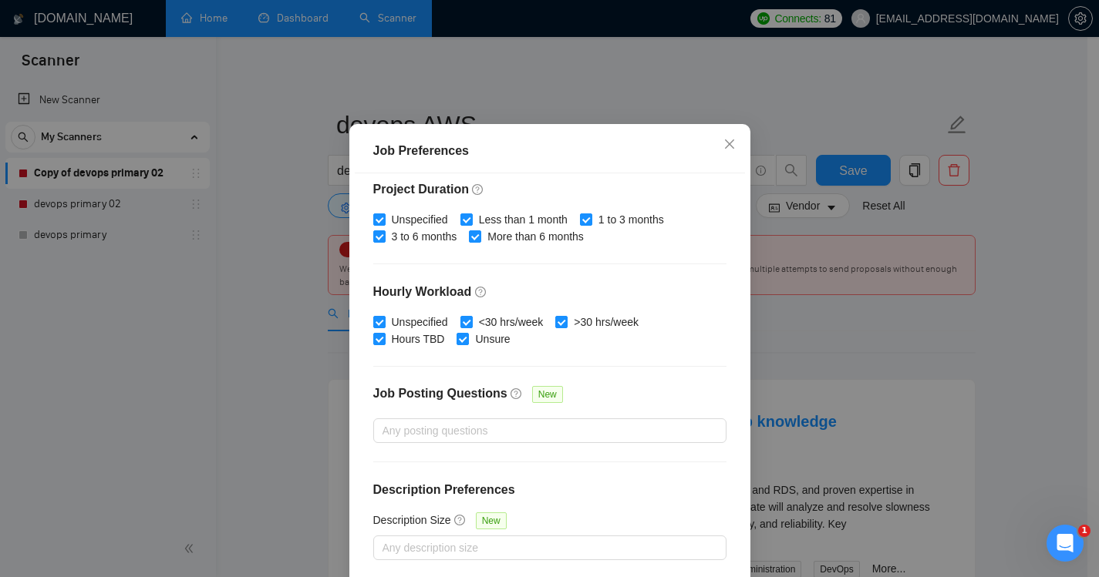
scroll to position [104, 0]
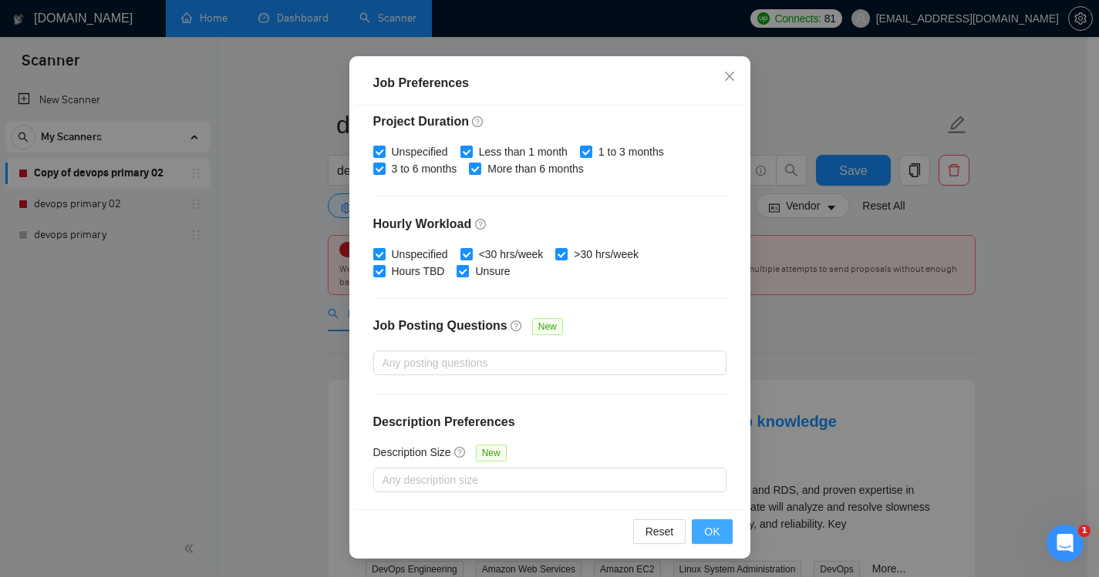
click at [705, 531] on span "OK" at bounding box center [711, 531] width 15 height 17
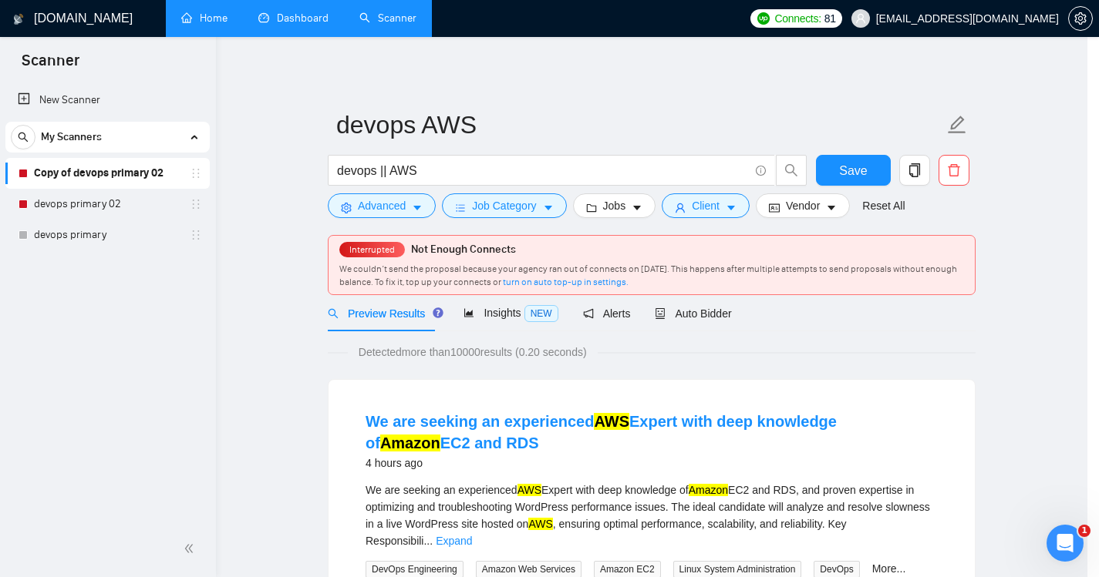
scroll to position [36, 0]
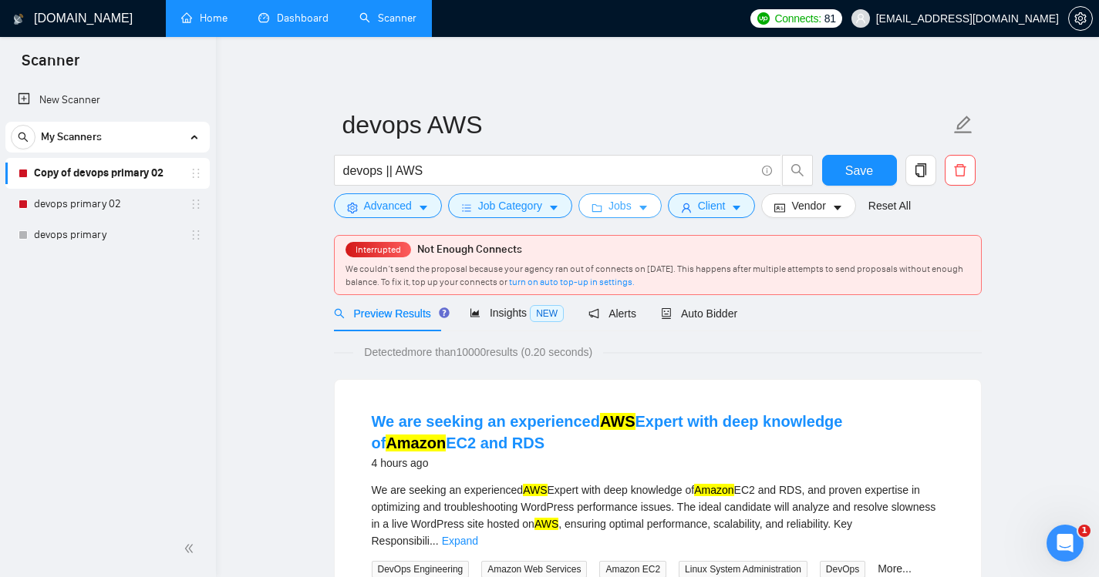
click at [608, 215] on button "Jobs" at bounding box center [619, 206] width 83 height 25
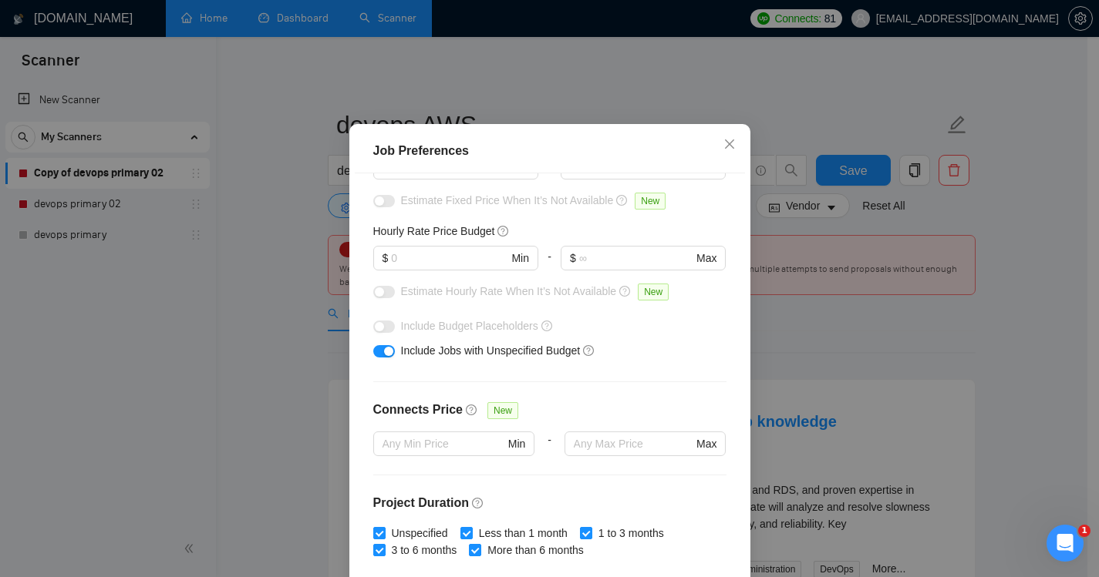
scroll to position [0, 0]
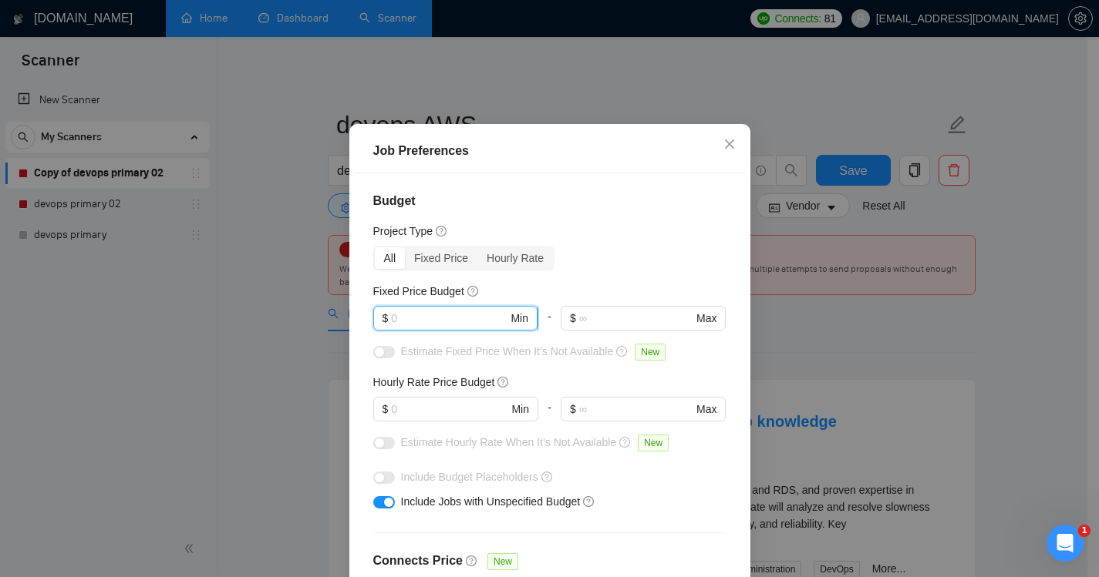
click at [410, 327] on input "text" at bounding box center [449, 318] width 116 height 17
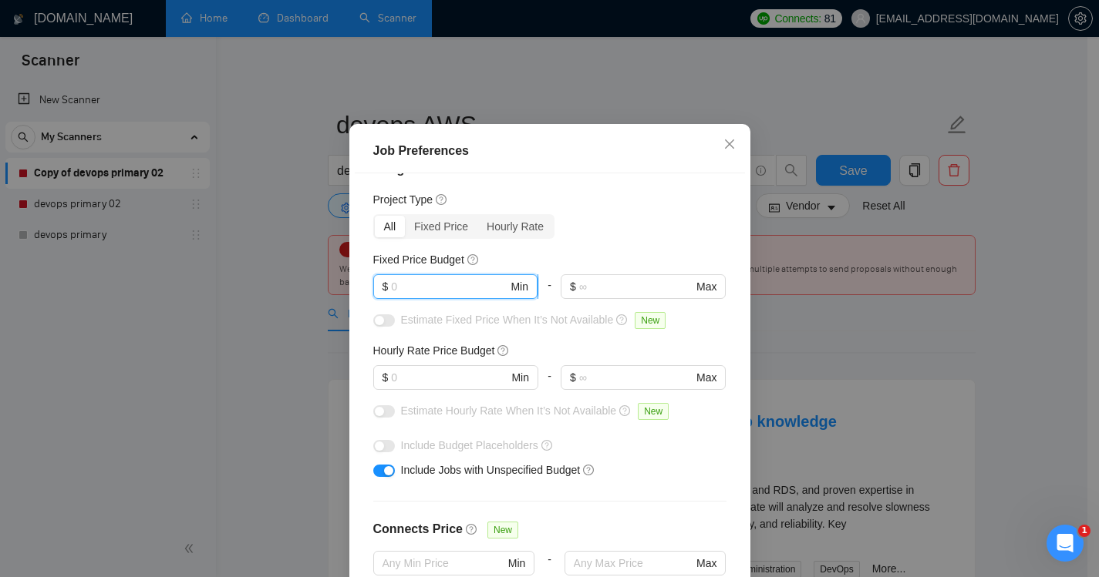
scroll to position [33, 0]
click at [396, 385] on input "text" at bounding box center [449, 376] width 116 height 17
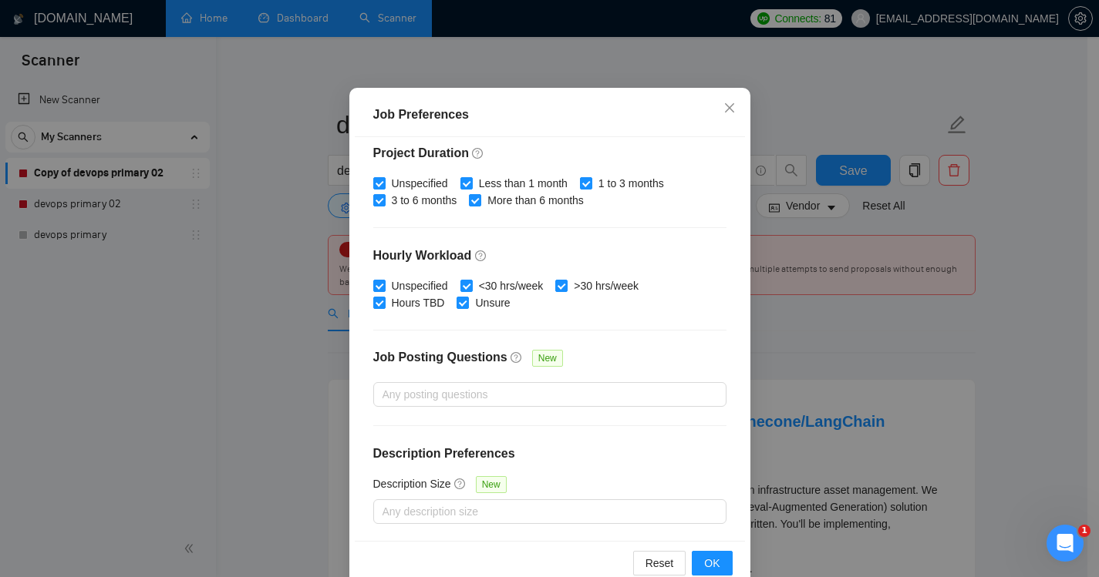
scroll to position [104, 0]
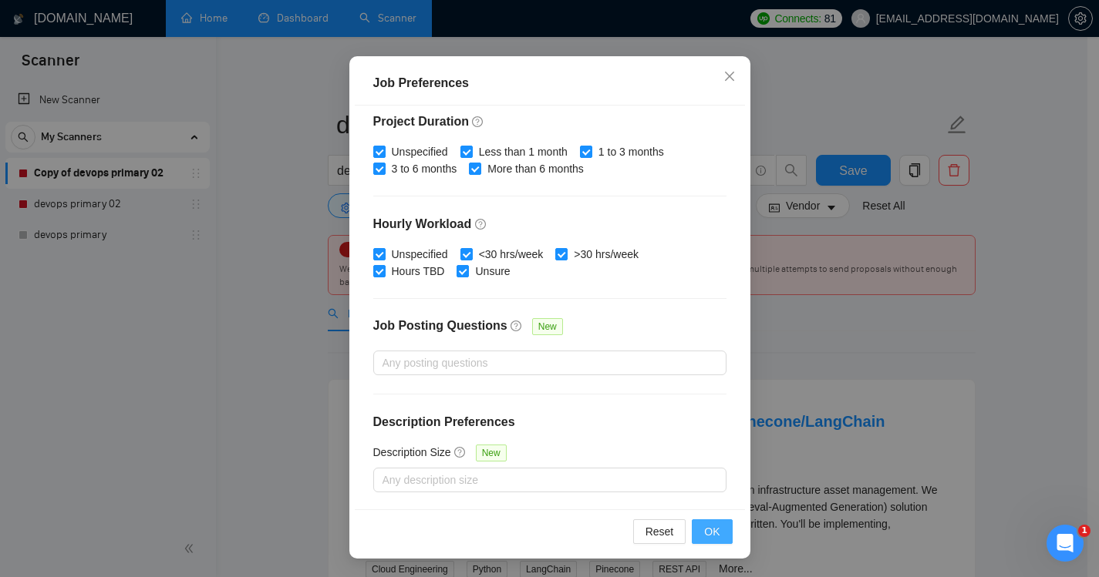
type input "15"
click at [711, 529] on span "OK" at bounding box center [711, 531] width 15 height 17
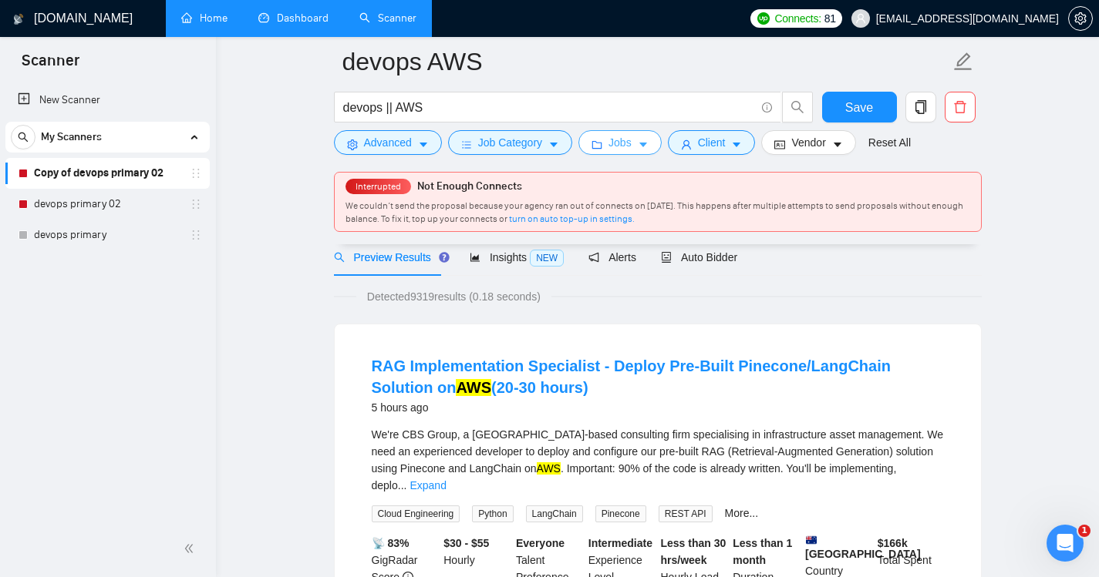
scroll to position [0, 0]
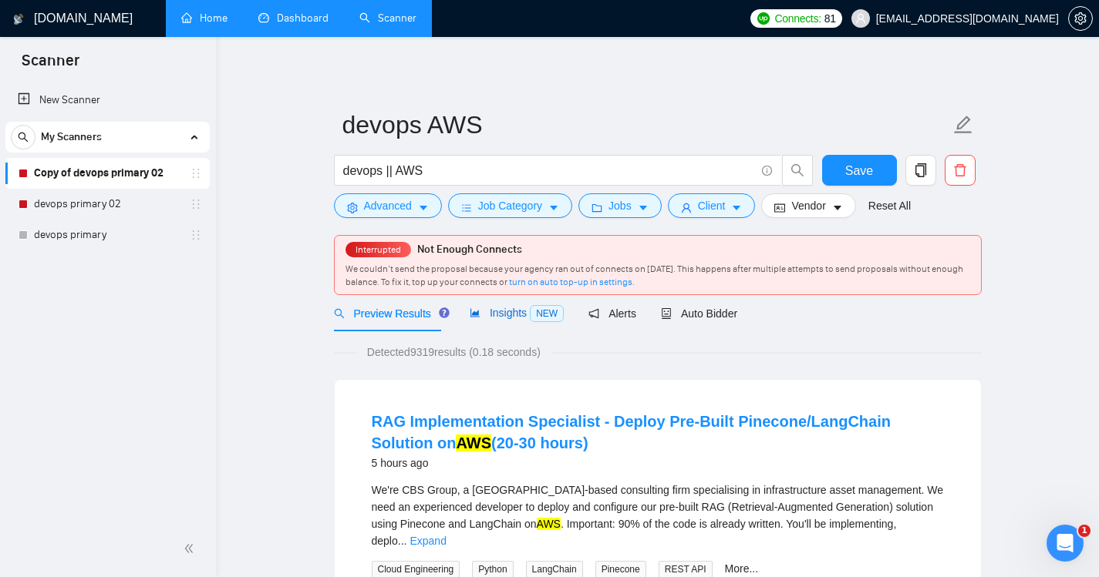
click at [507, 308] on span "Insights NEW" at bounding box center [517, 313] width 94 height 12
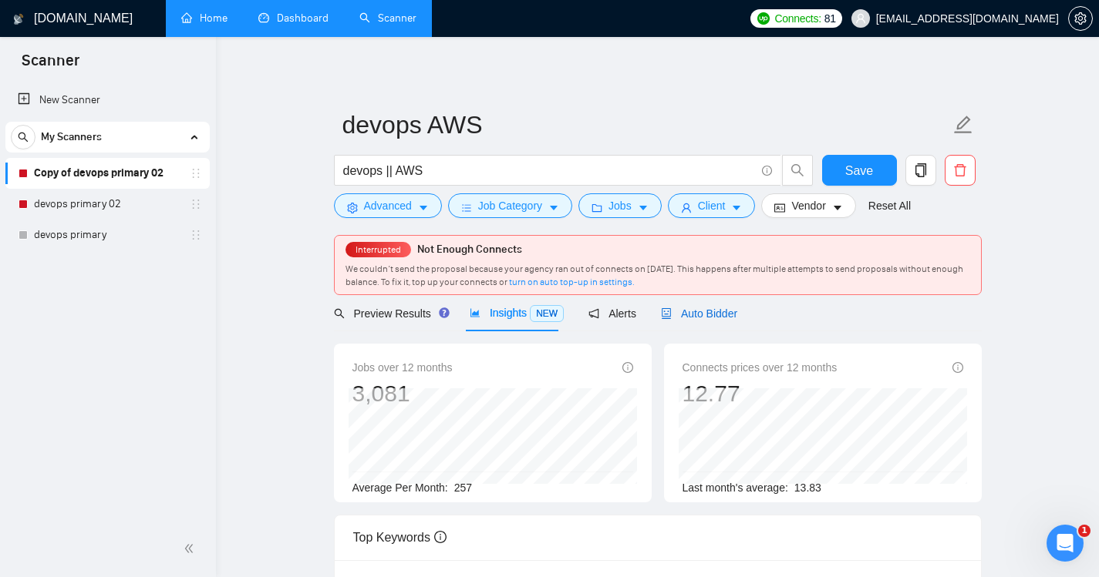
click at [688, 308] on span "Auto Bidder" at bounding box center [699, 314] width 76 height 12
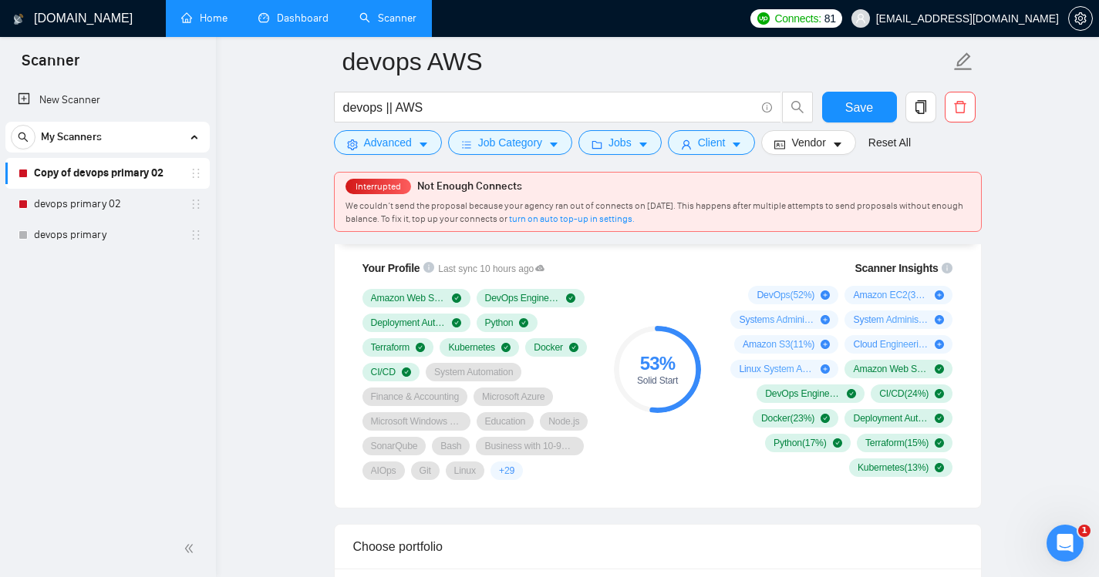
scroll to position [1054, 0]
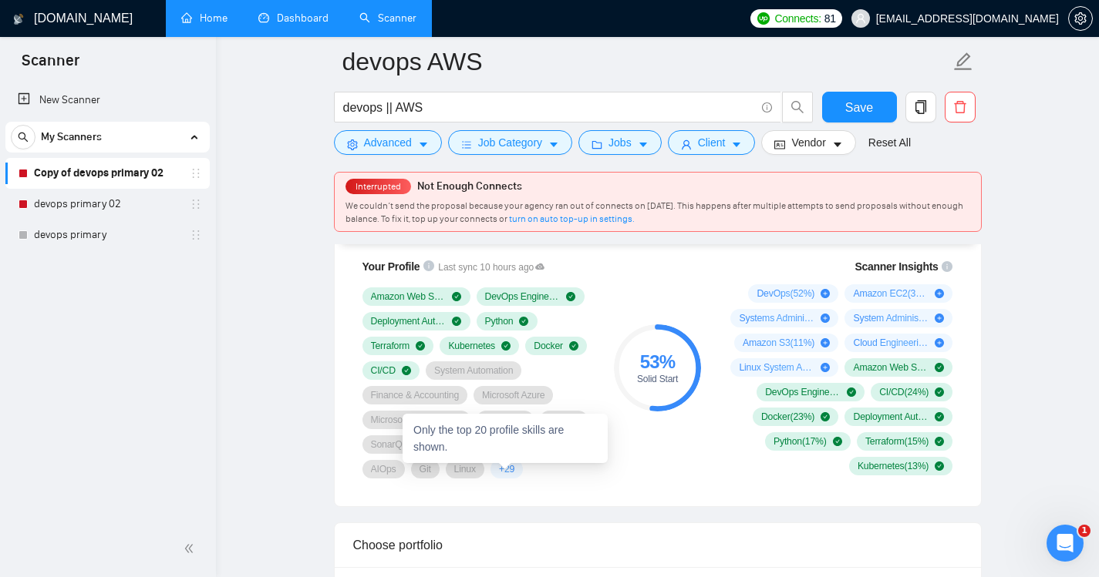
click at [506, 470] on span "+ 29" at bounding box center [506, 469] width 15 height 12
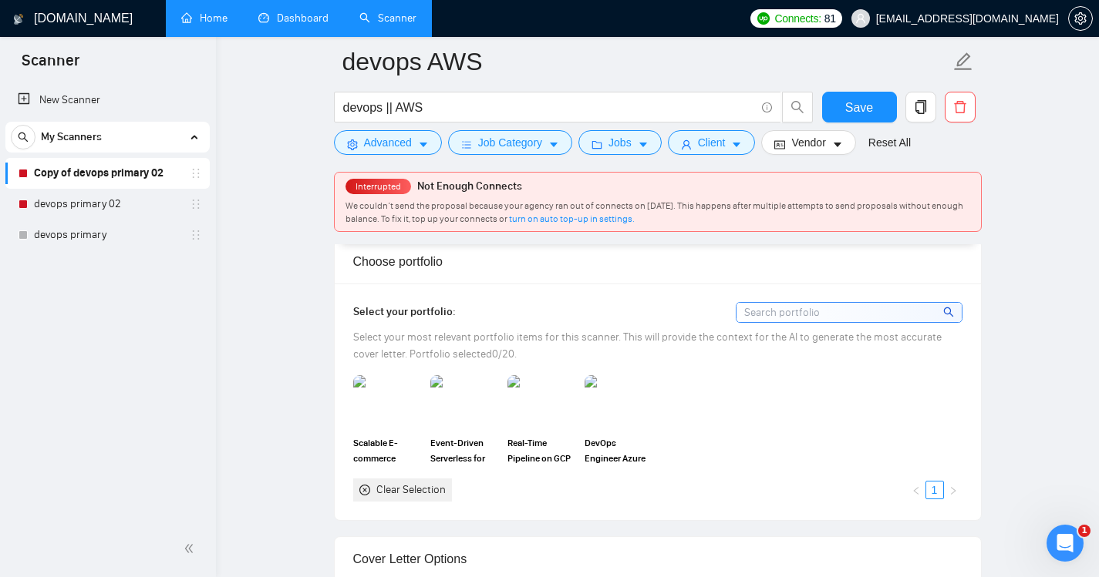
scroll to position [1338, 0]
click at [768, 308] on input at bounding box center [848, 311] width 225 height 19
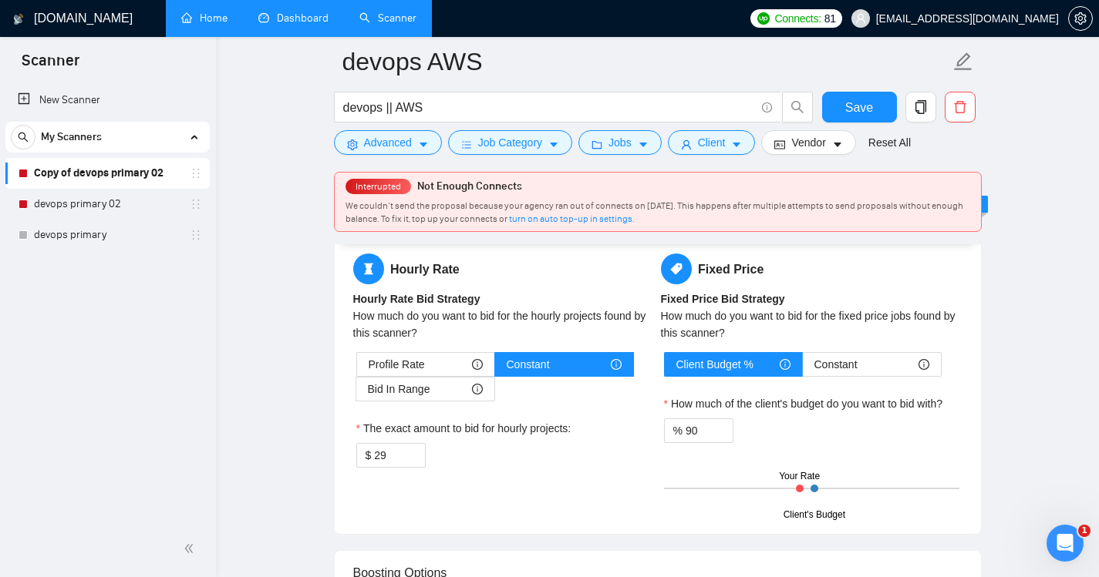
scroll to position [2415, 0]
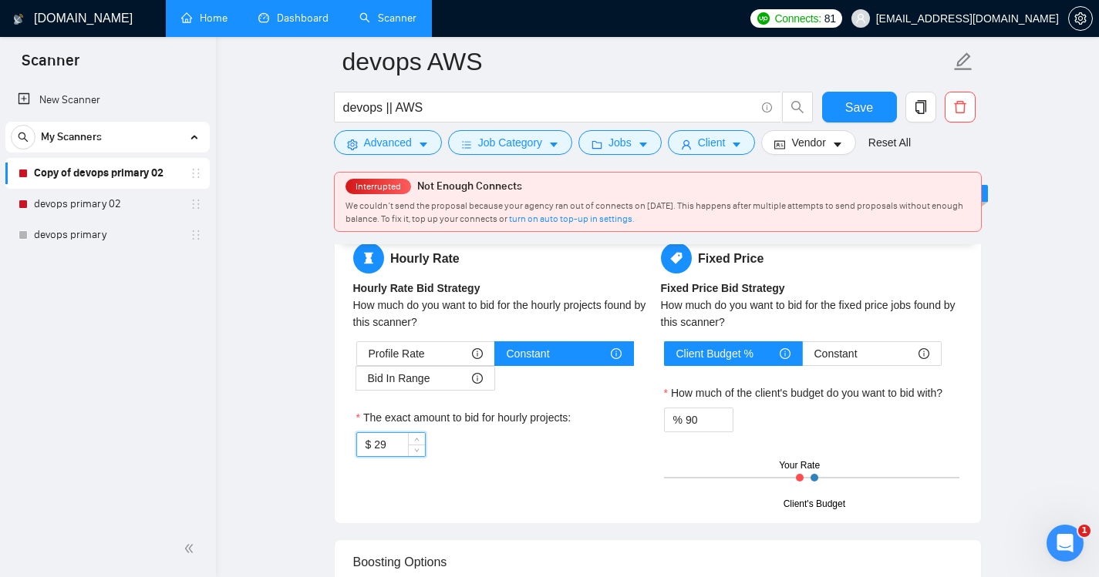
drag, startPoint x: 399, startPoint y: 443, endPoint x: 363, endPoint y: 449, distance: 36.8
click at [363, 449] on div "$ 29" at bounding box center [390, 444] width 69 height 25
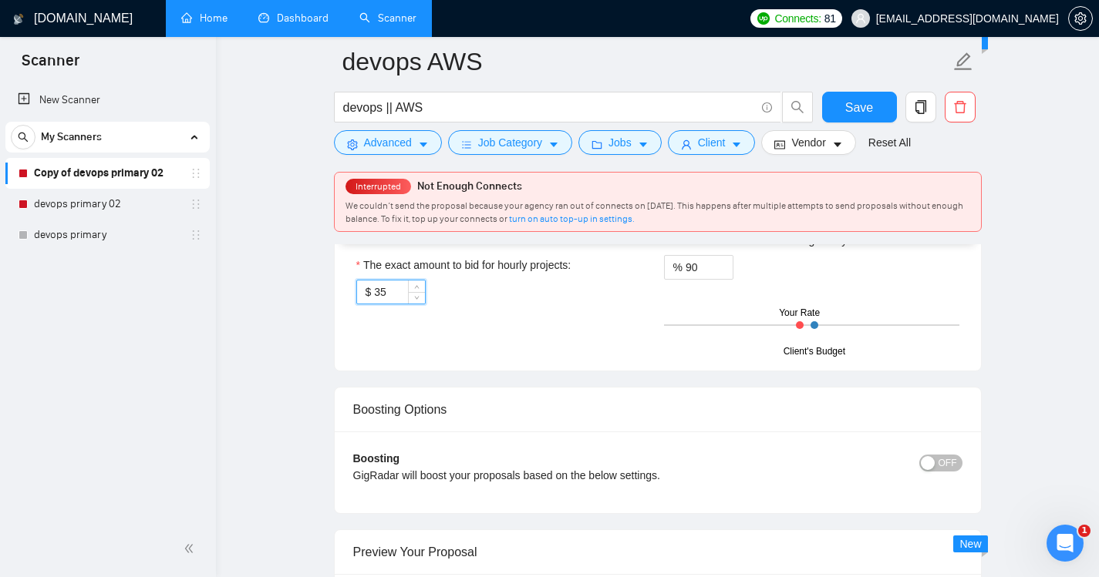
scroll to position [2569, 0]
type input "35"
click at [437, 338] on div "Hourly Rate Hourly Rate Bid Strategy How much do you want to bid for the hourly…" at bounding box center [657, 220] width 615 height 262
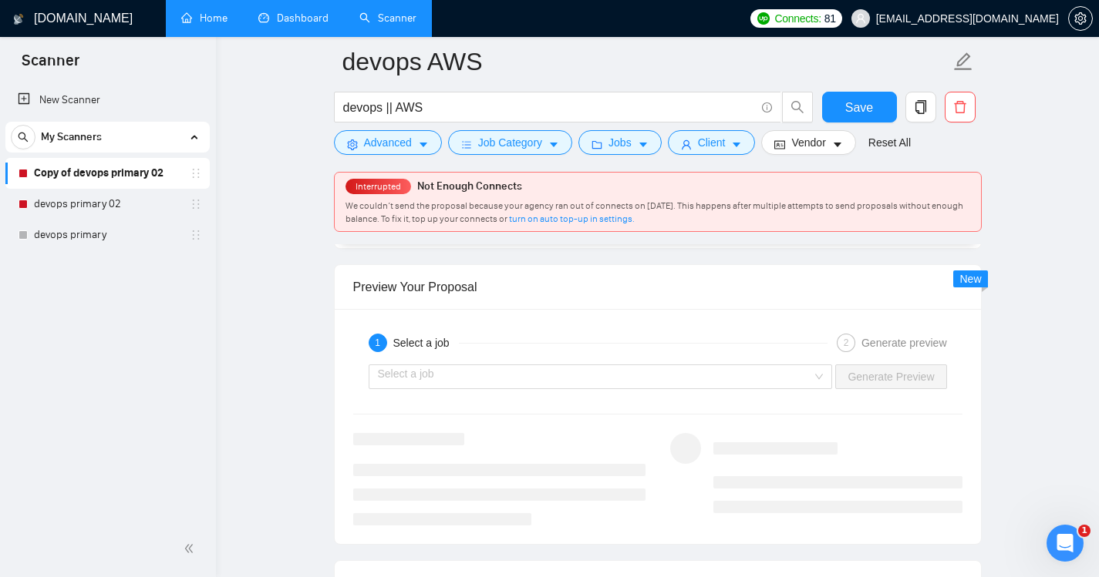
scroll to position [2834, 0]
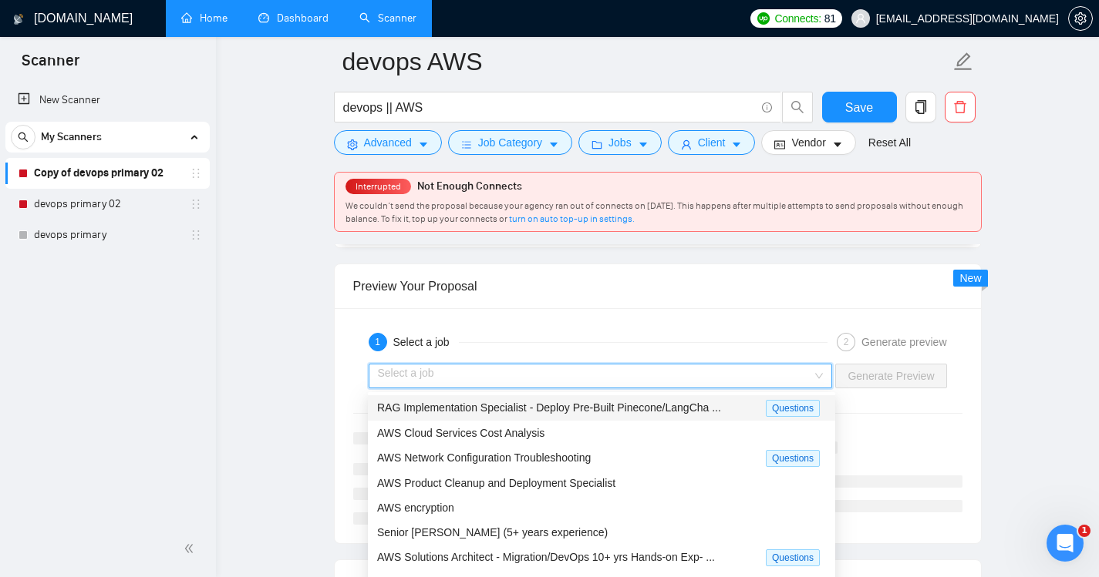
click at [801, 372] on input "search" at bounding box center [595, 376] width 435 height 23
click at [554, 404] on span "RAG Implementation Specialist - Deploy Pre-Built Pinecone/LangCha ..." at bounding box center [549, 408] width 344 height 12
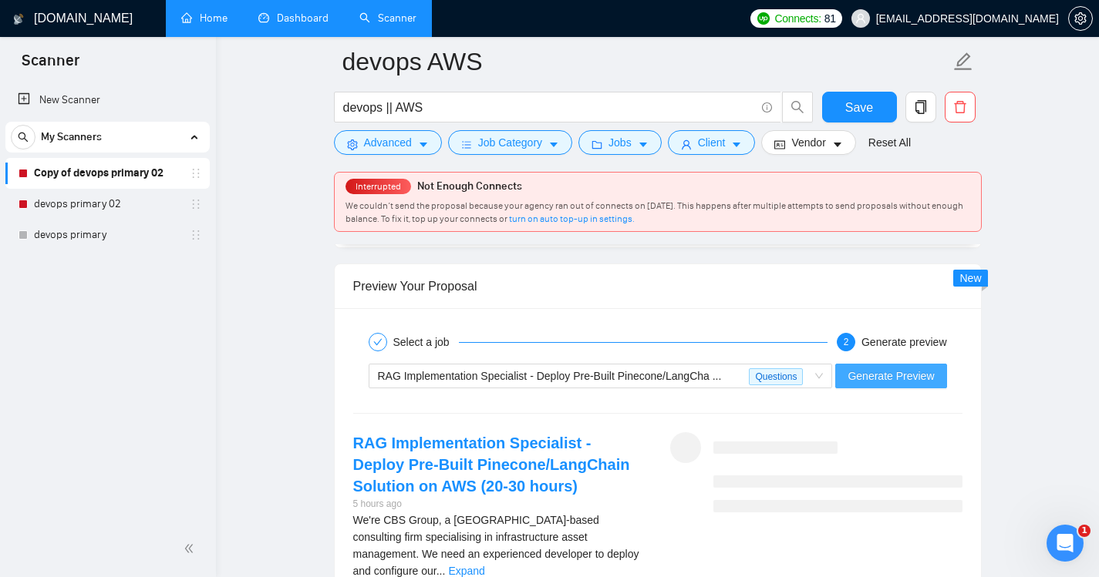
click at [872, 378] on span "Generate Preview" at bounding box center [890, 376] width 86 height 17
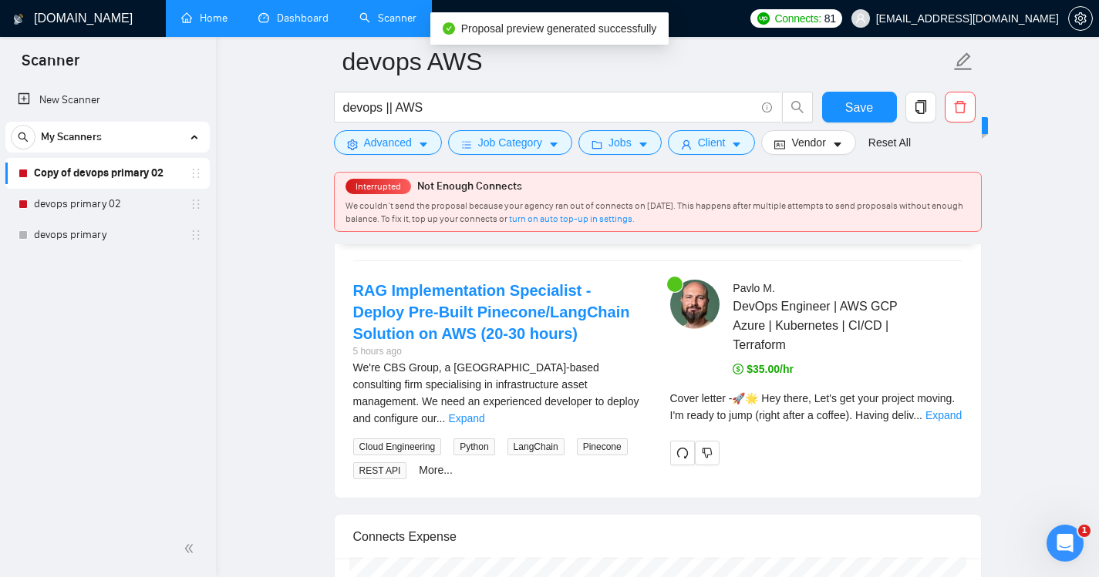
scroll to position [3004, 0]
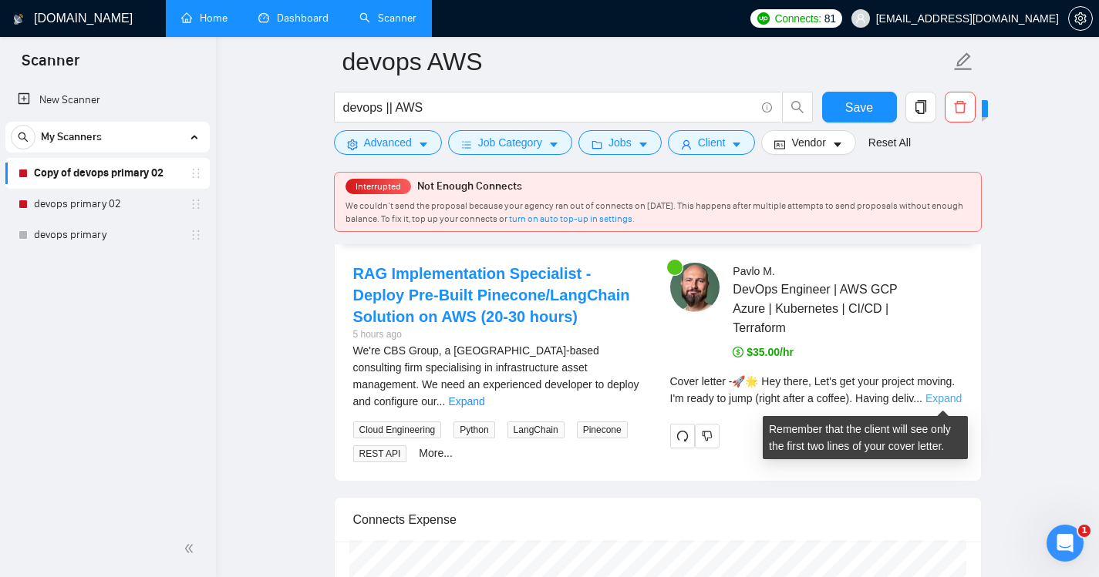
click at [941, 400] on link "Expand" at bounding box center [943, 398] width 36 height 12
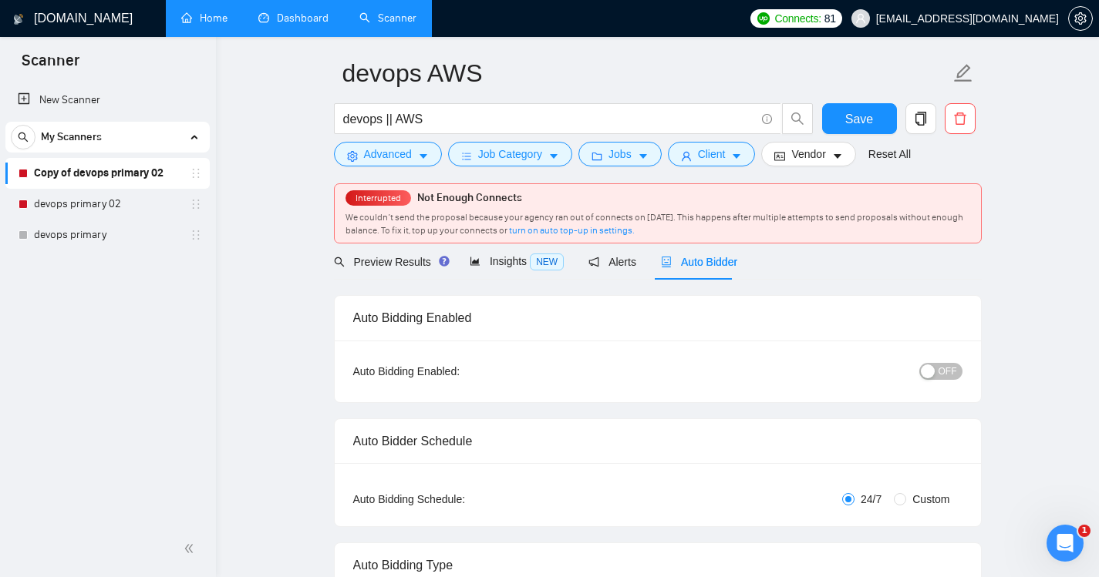
scroll to position [0, 0]
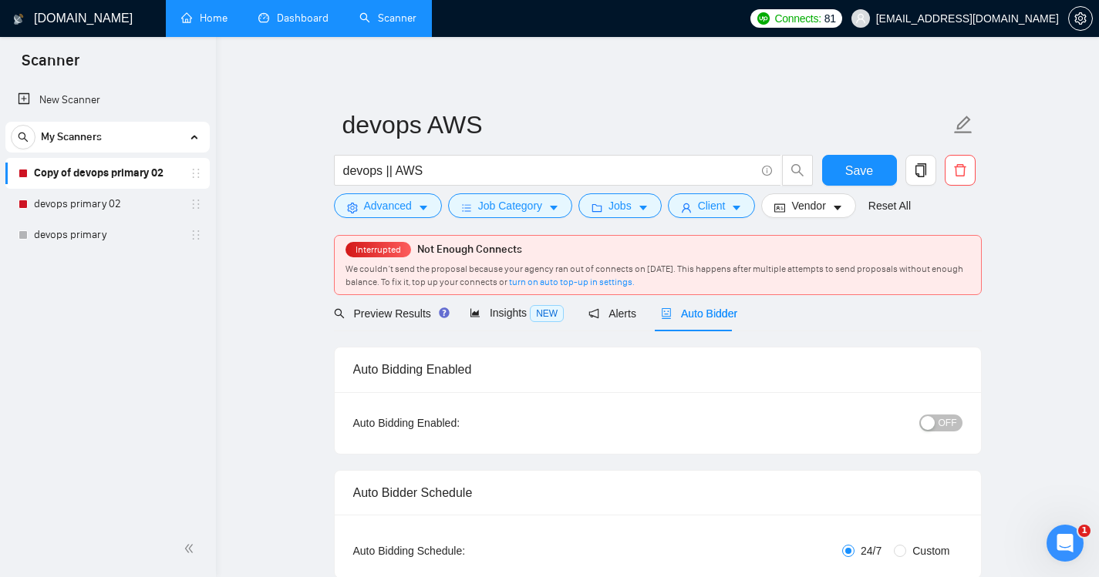
click at [938, 422] on button "OFF" at bounding box center [940, 423] width 43 height 17
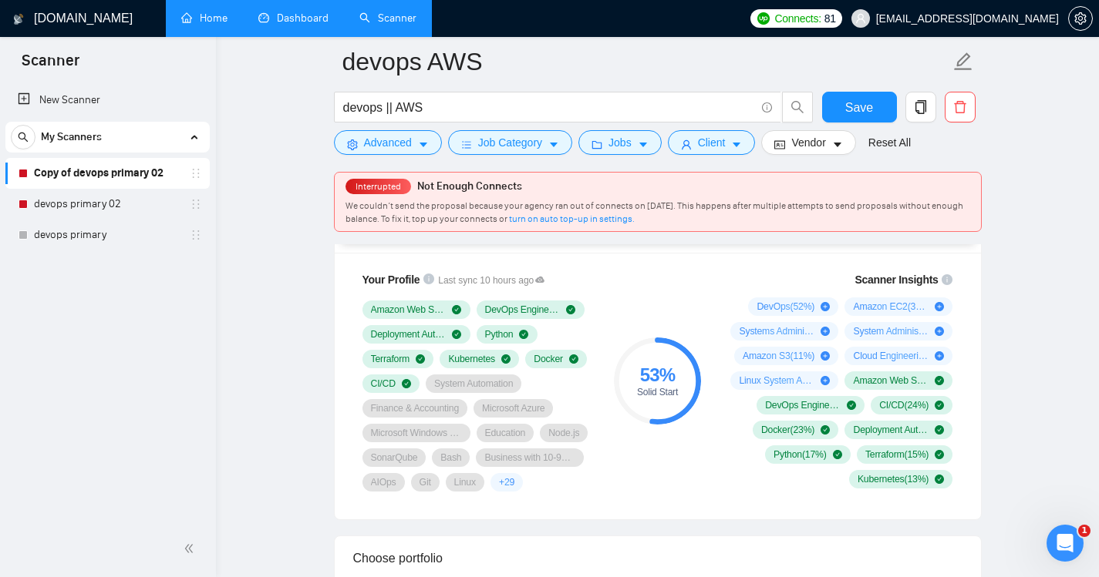
scroll to position [1005, 0]
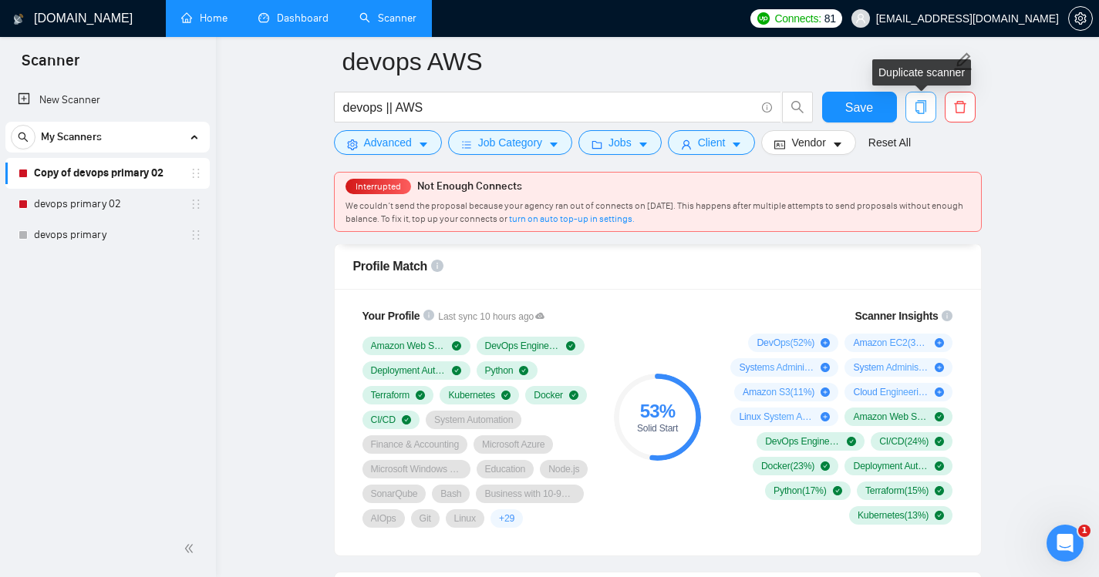
click at [922, 110] on icon "copy" at bounding box center [921, 107] width 14 height 14
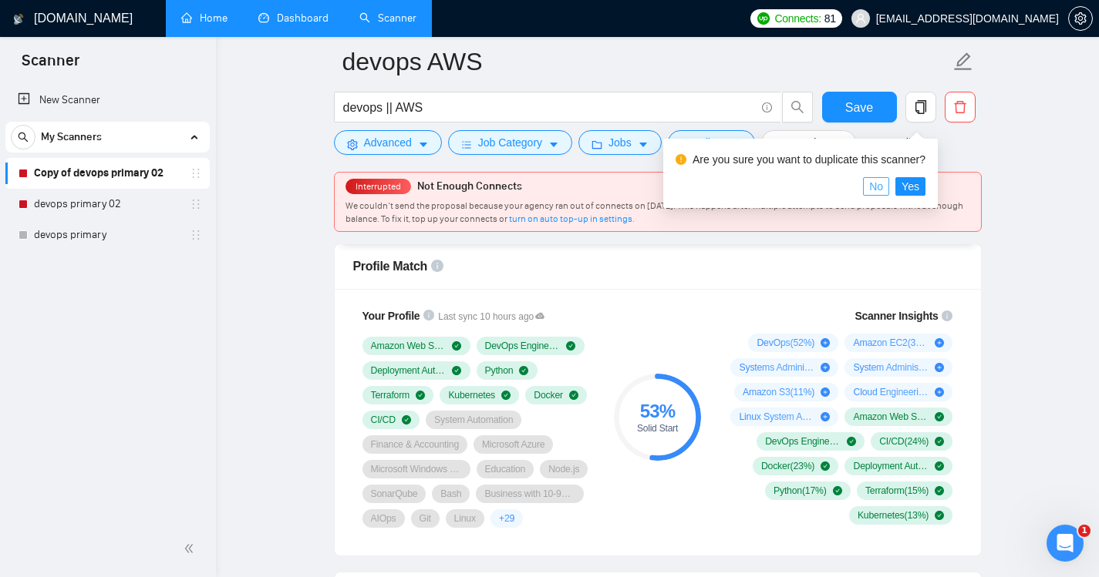
click at [877, 187] on span "No" at bounding box center [876, 186] width 14 height 17
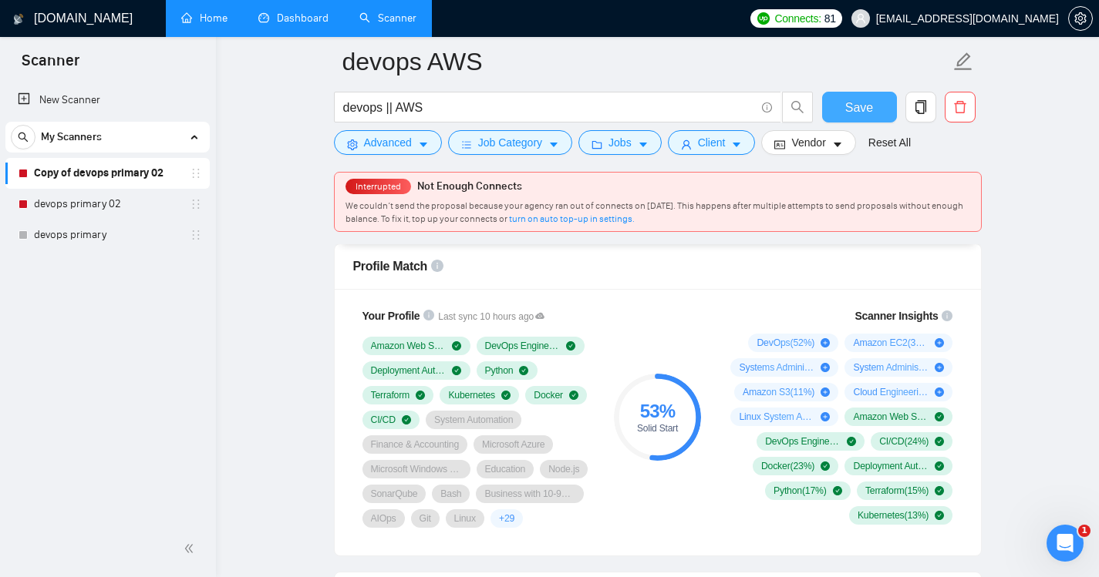
click at [859, 98] on span "Save" at bounding box center [859, 107] width 28 height 19
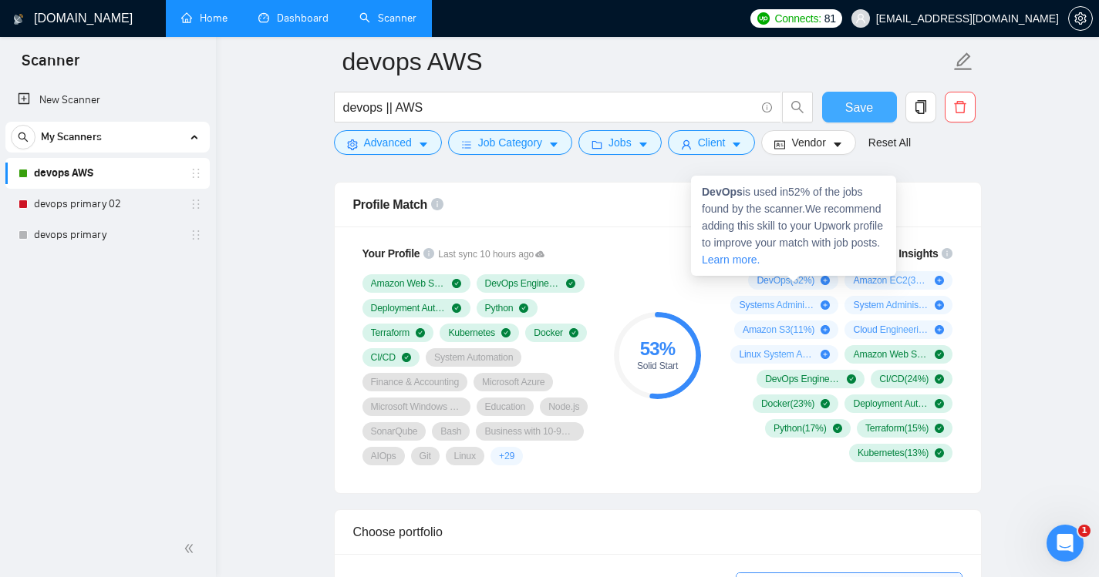
scroll to position [996, 0]
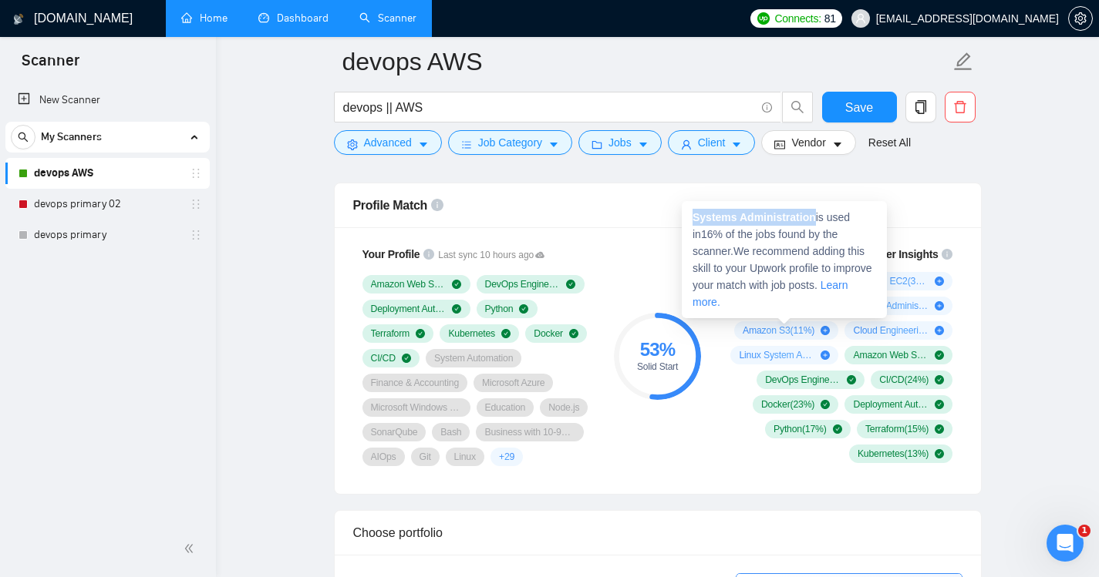
drag, startPoint x: 693, startPoint y: 214, endPoint x: 813, endPoint y: 221, distance: 119.7
click at [813, 221] on span "Systems Administration is used in 16 % of the jobs found by the scanner. We rec…" at bounding box center [782, 259] width 180 height 97
copy strong "Systems Administration"
click at [825, 305] on icon "plus-circle" at bounding box center [824, 305] width 9 height 9
click at [827, 305] on icon "plus-circle" at bounding box center [824, 305] width 9 height 9
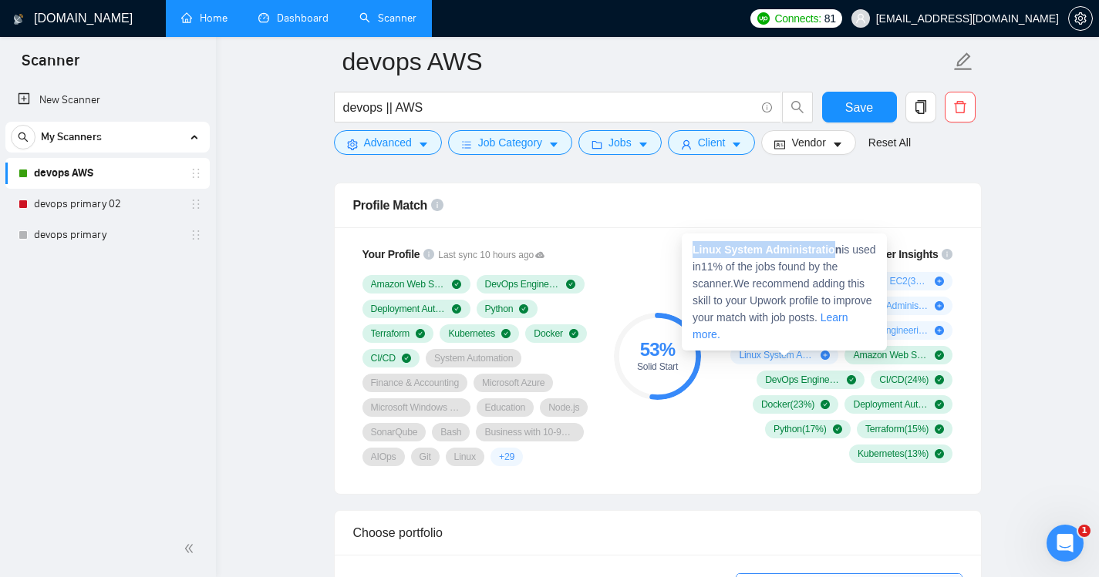
drag, startPoint x: 692, startPoint y: 251, endPoint x: 828, endPoint y: 249, distance: 135.7
click at [828, 249] on strong "Linux System Administration" at bounding box center [766, 250] width 149 height 12
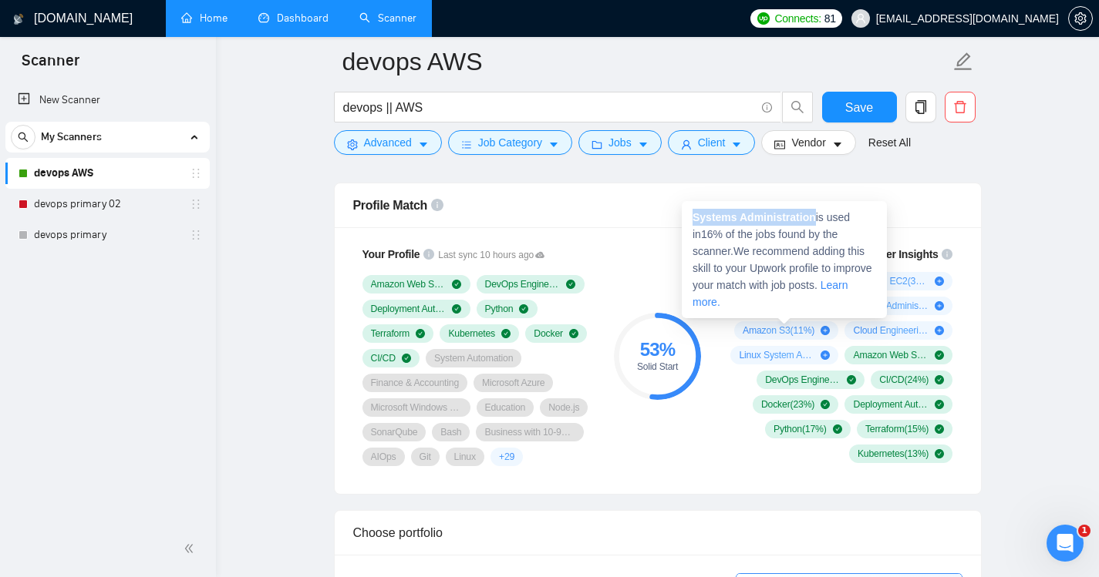
drag, startPoint x: 693, startPoint y: 218, endPoint x: 812, endPoint y: 217, distance: 118.7
click at [812, 217] on strong "Systems Administration" at bounding box center [753, 217] width 123 height 12
copy strong "Systems Administration"
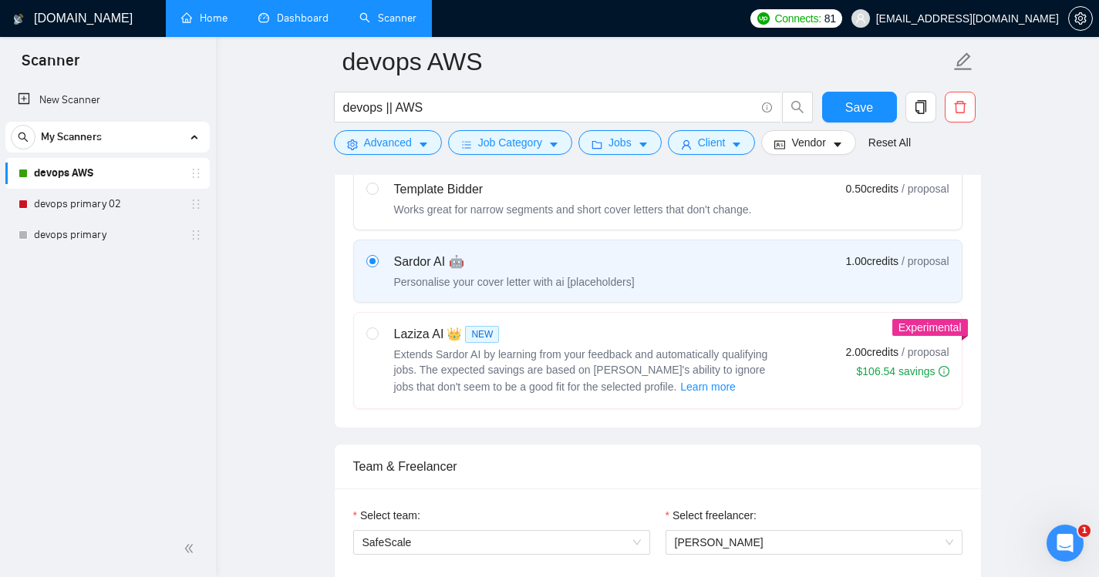
scroll to position [503, 0]
